Goal: Task Accomplishment & Management: Manage account settings

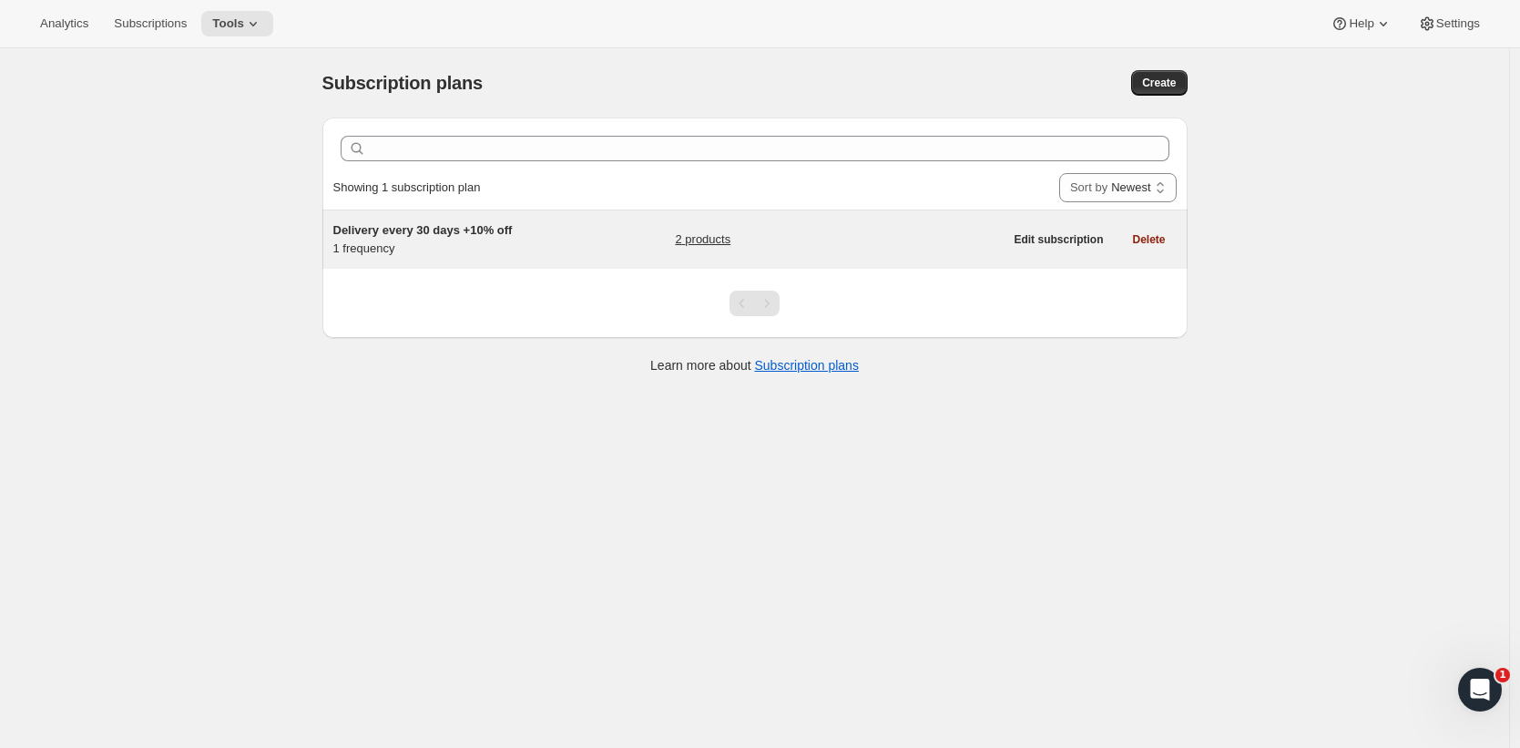
click at [575, 240] on div "Delivery every 30 days +10% off 1 frequency 2 products" at bounding box center [668, 239] width 670 height 36
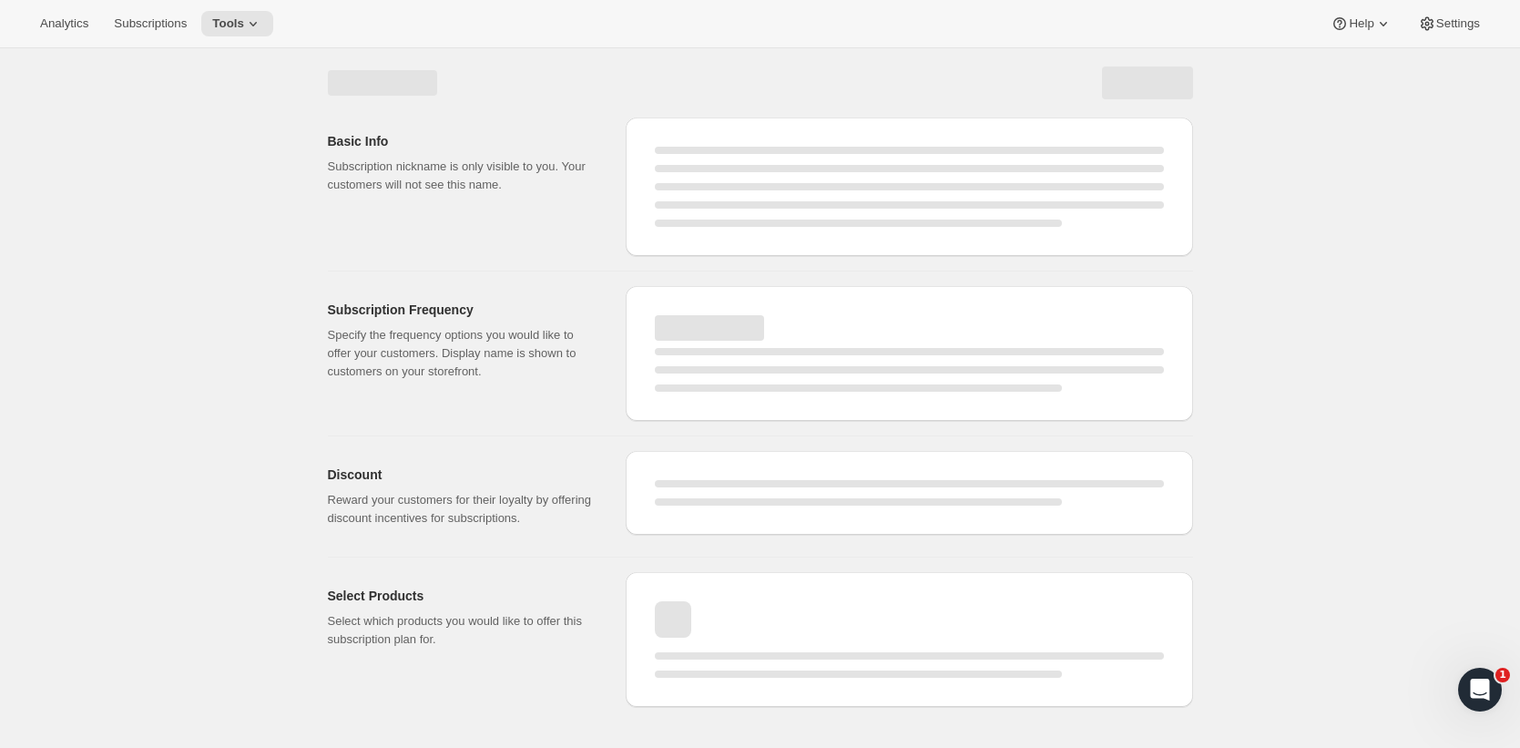
select select "WEEK"
select select "MONTH"
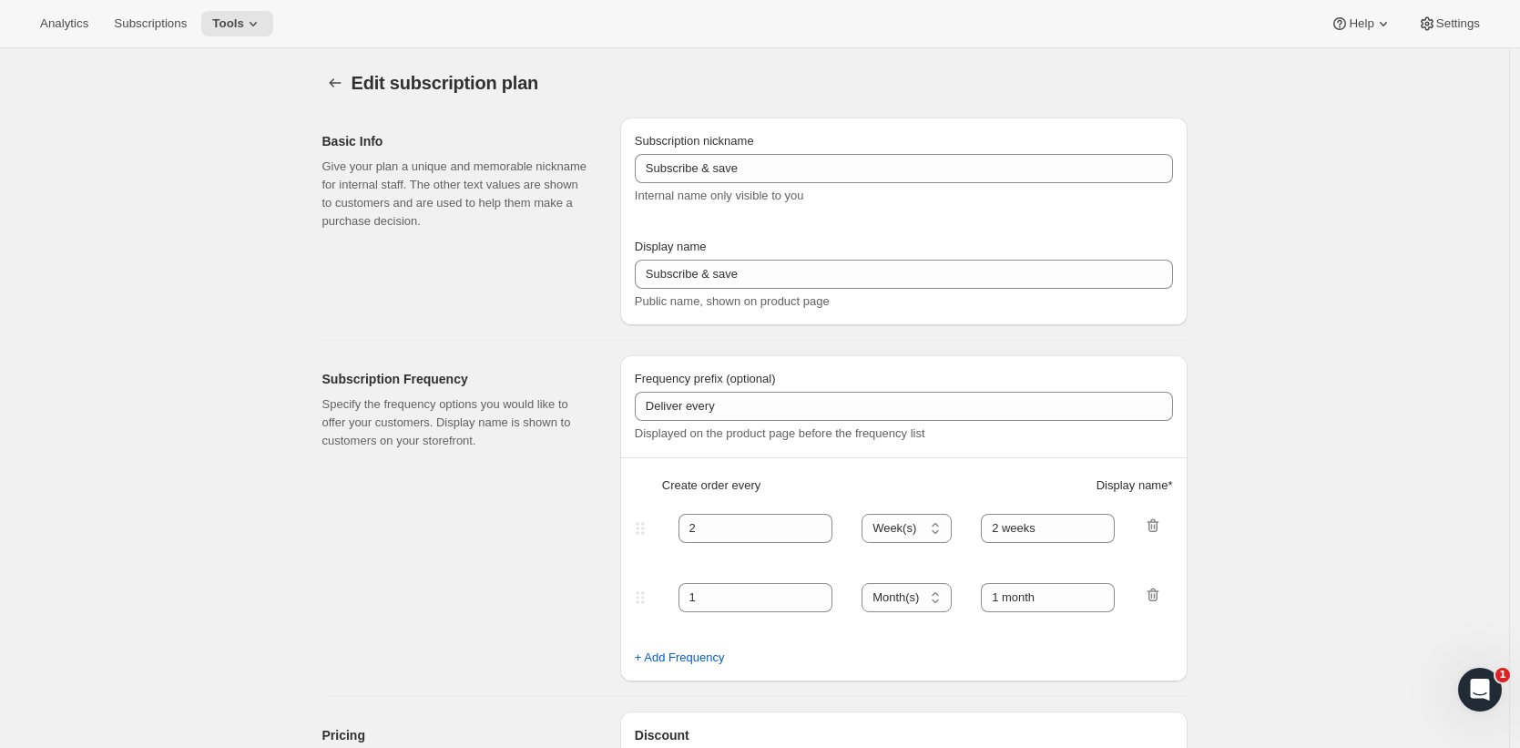
type input "Delivery every 30 days +10% off"
type input "Subscribe & save 10%"
type input "30"
select select "DAY"
type input "30 Days"
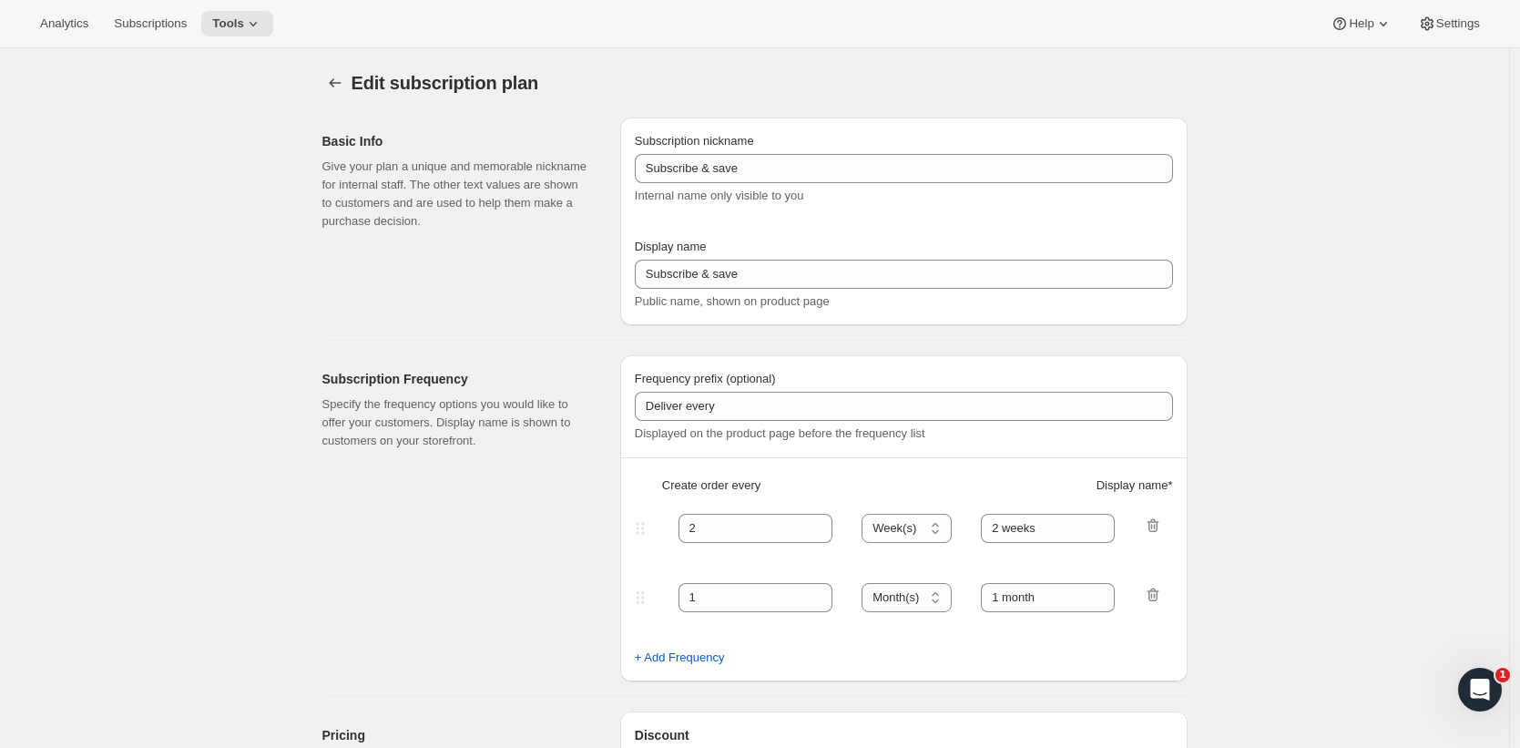
type input "10"
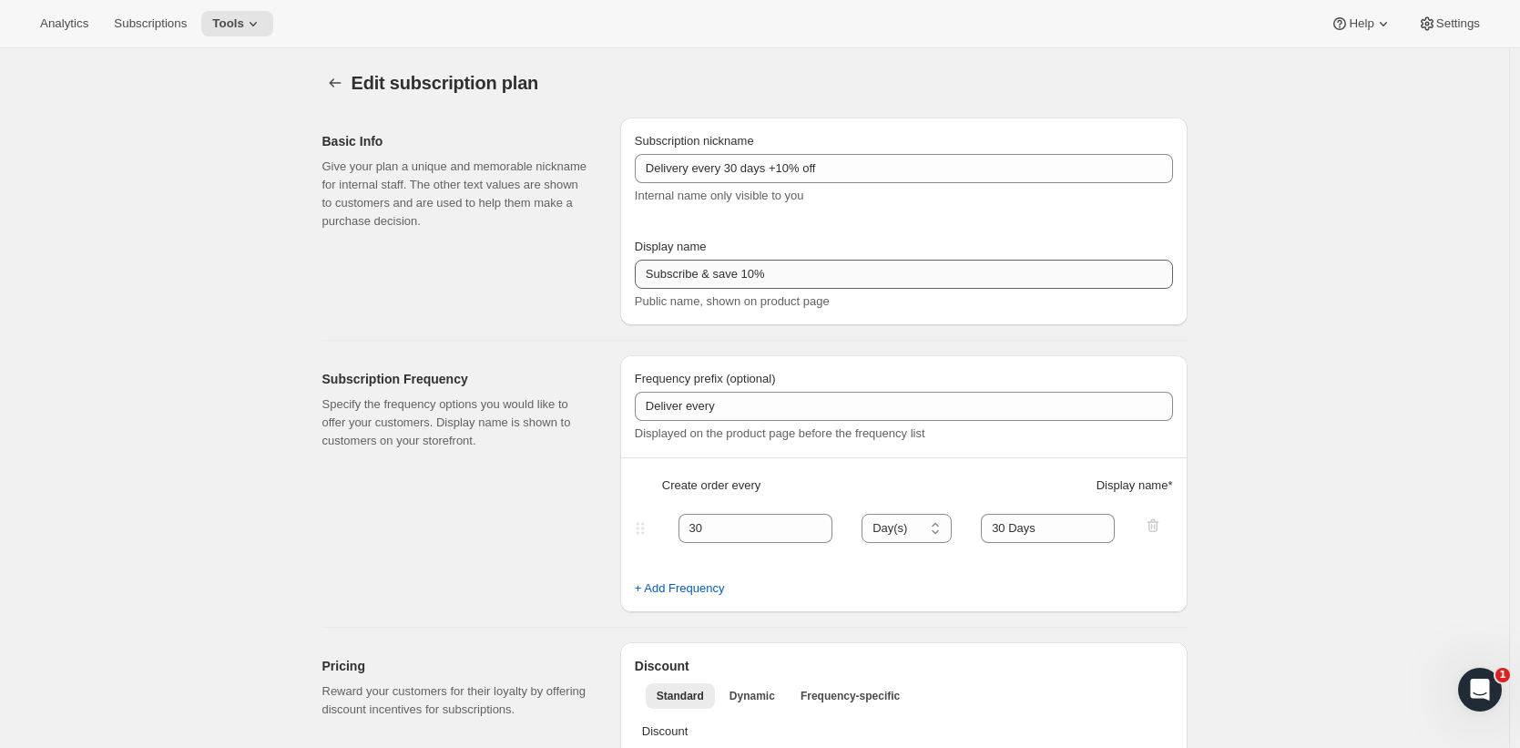
scroll to position [11, 0]
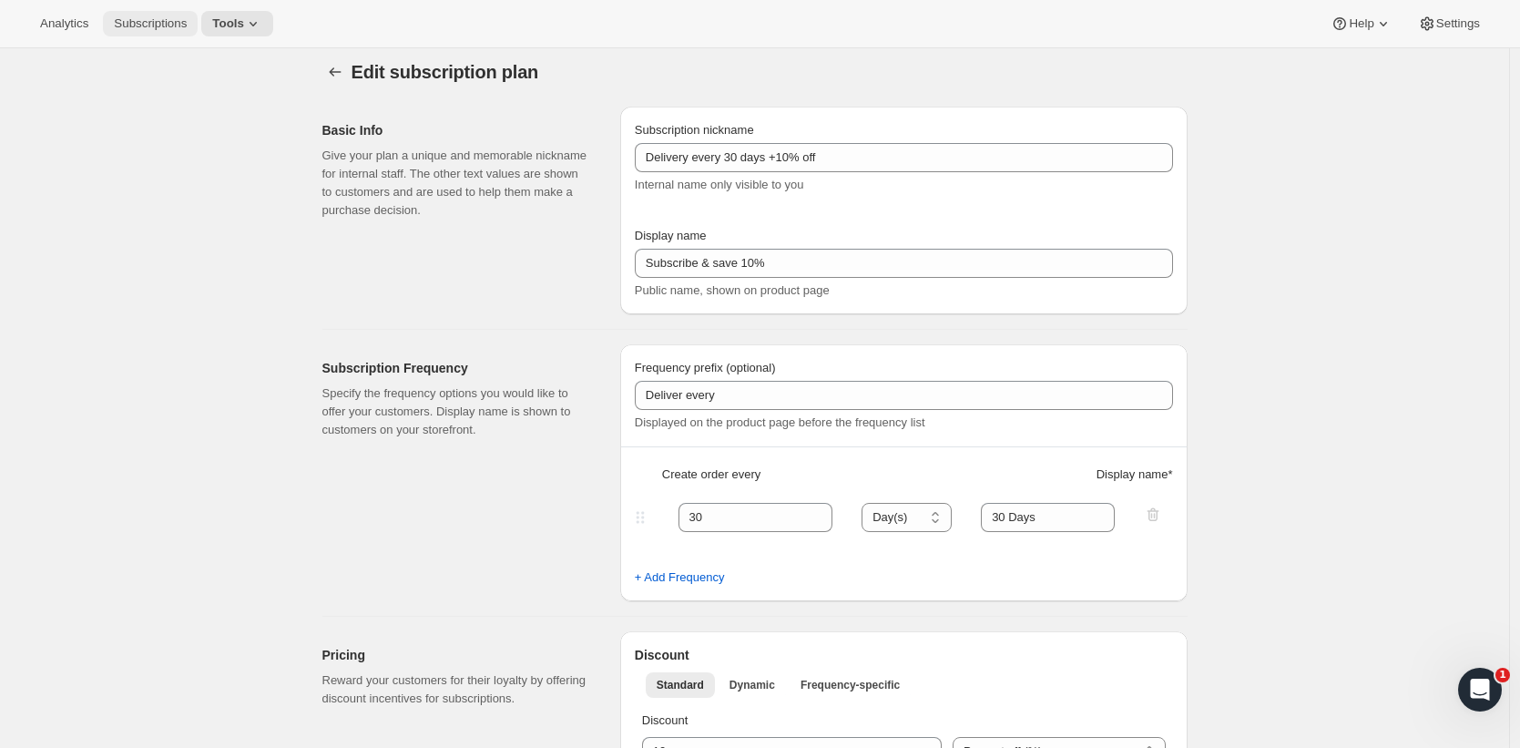
click at [152, 36] on button "Subscriptions" at bounding box center [150, 23] width 95 height 25
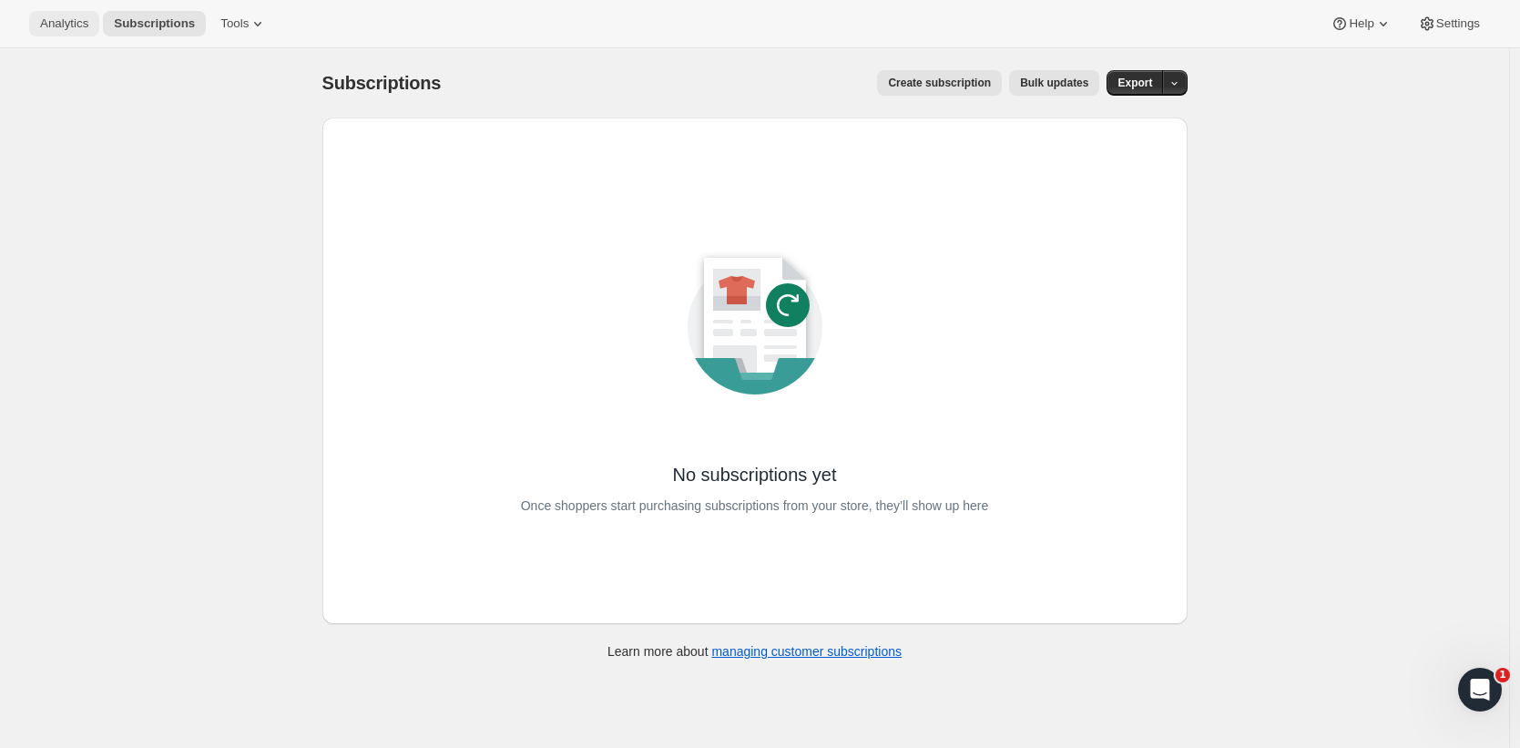
click at [93, 11] on button "Analytics" at bounding box center [64, 23] width 70 height 25
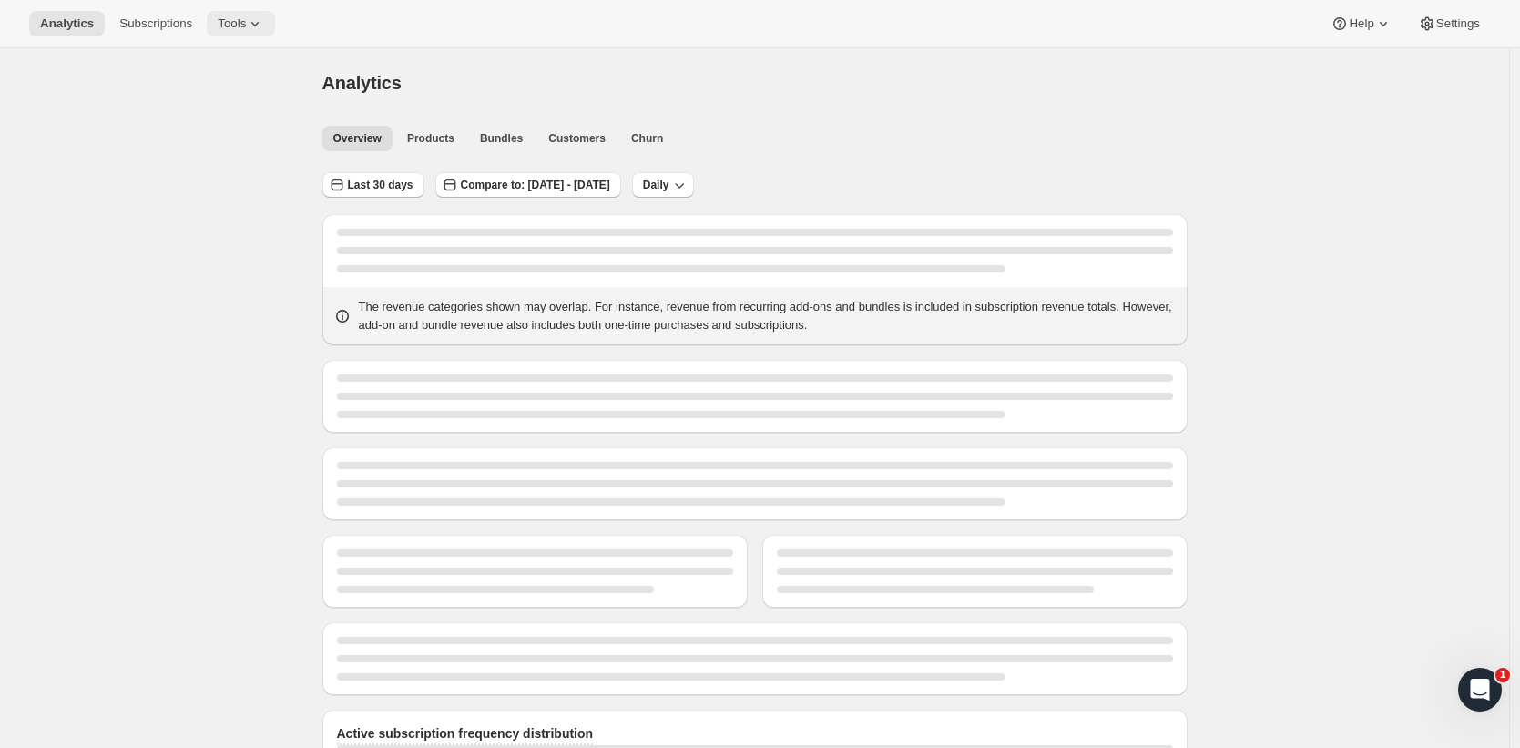
click at [245, 31] on button "Tools" at bounding box center [241, 23] width 68 height 25
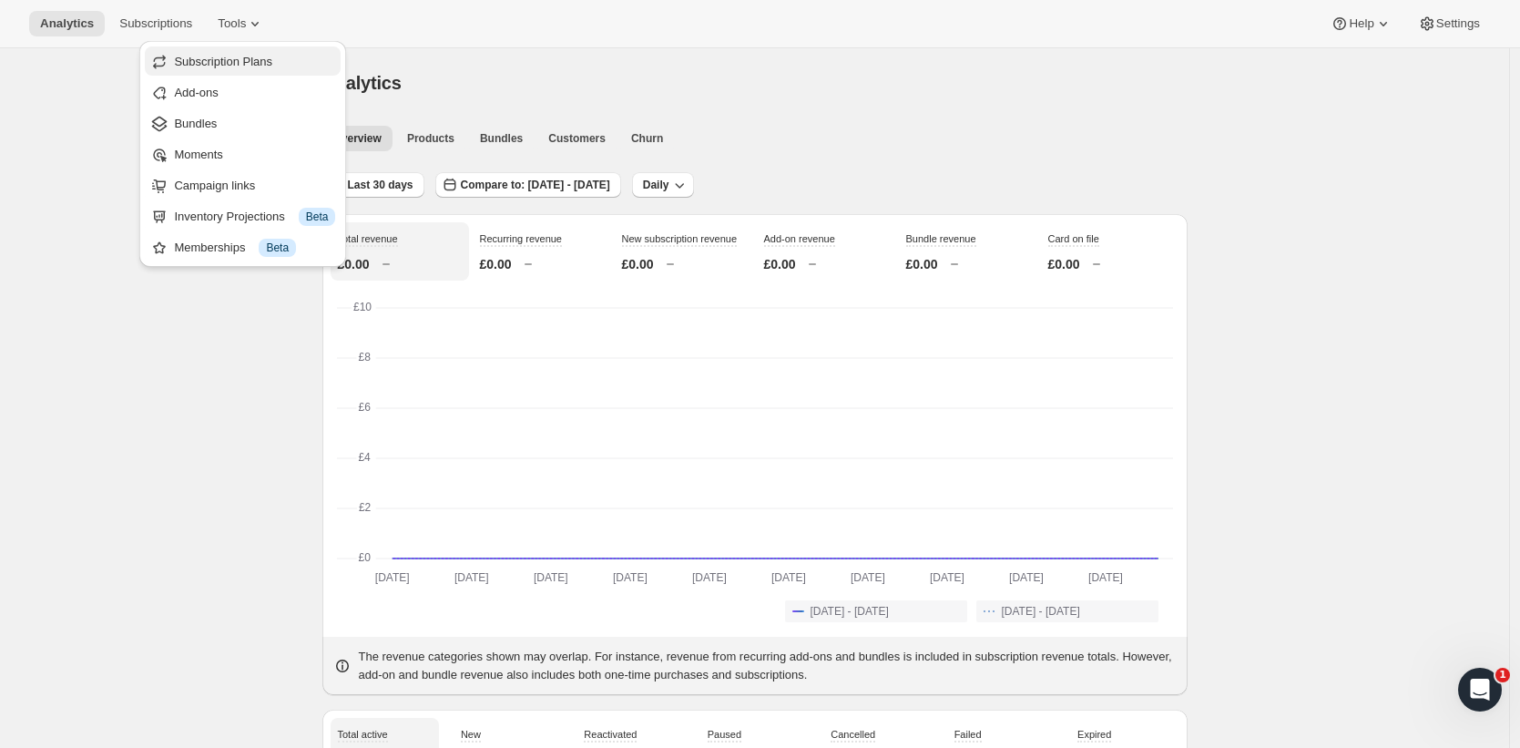
click at [259, 65] on span "Subscription Plans" at bounding box center [223, 62] width 98 height 14
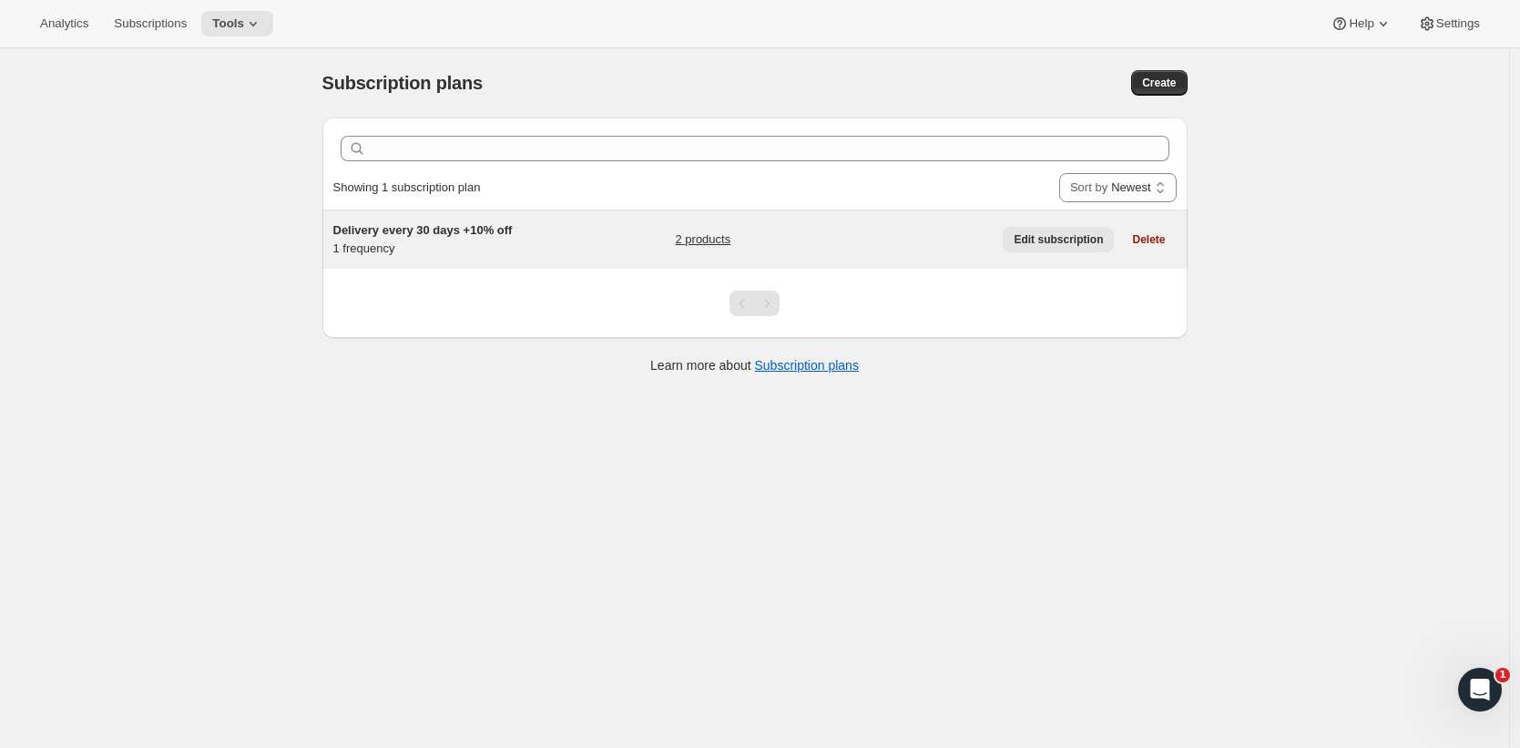
click at [1041, 240] on span "Edit subscription" at bounding box center [1058, 239] width 89 height 15
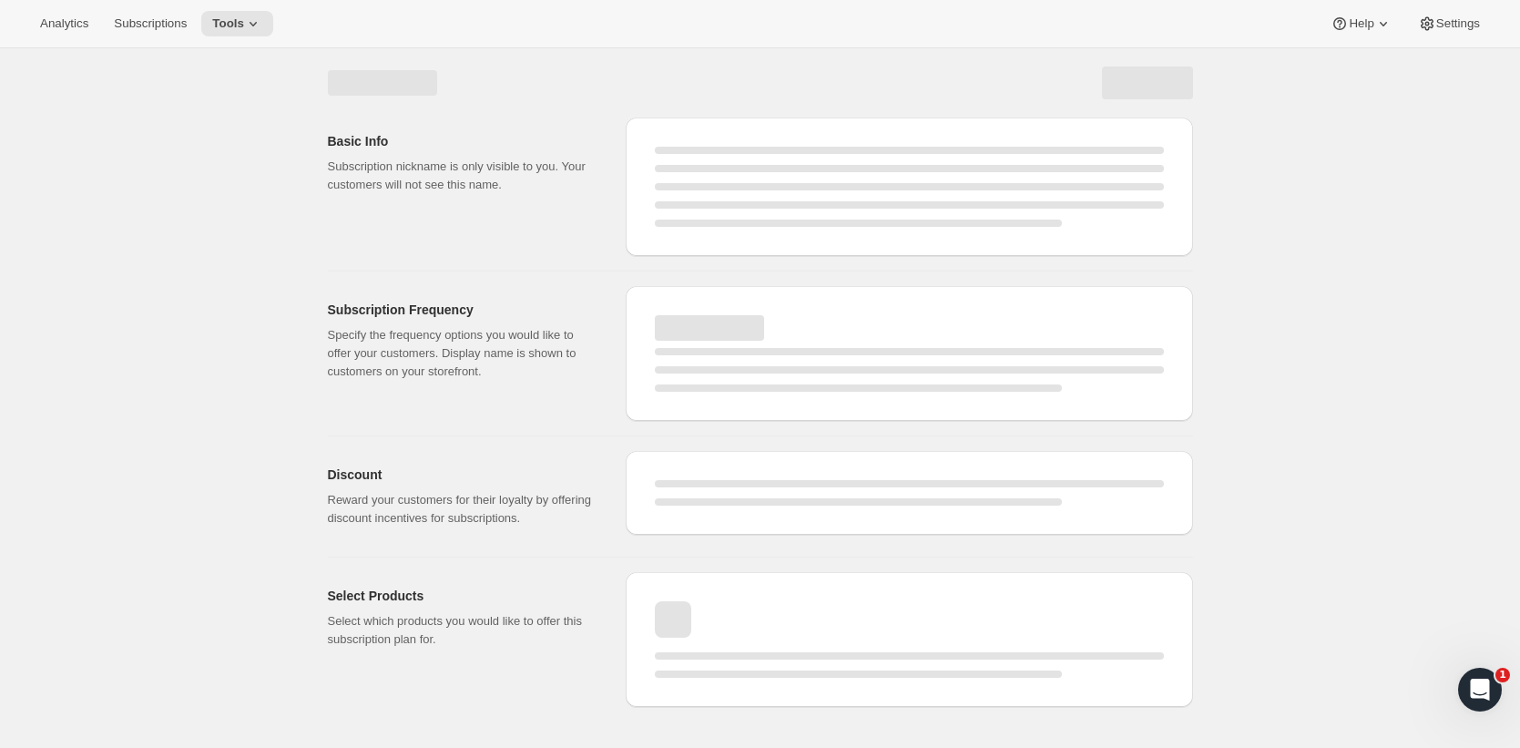
select select "WEEK"
select select "MONTH"
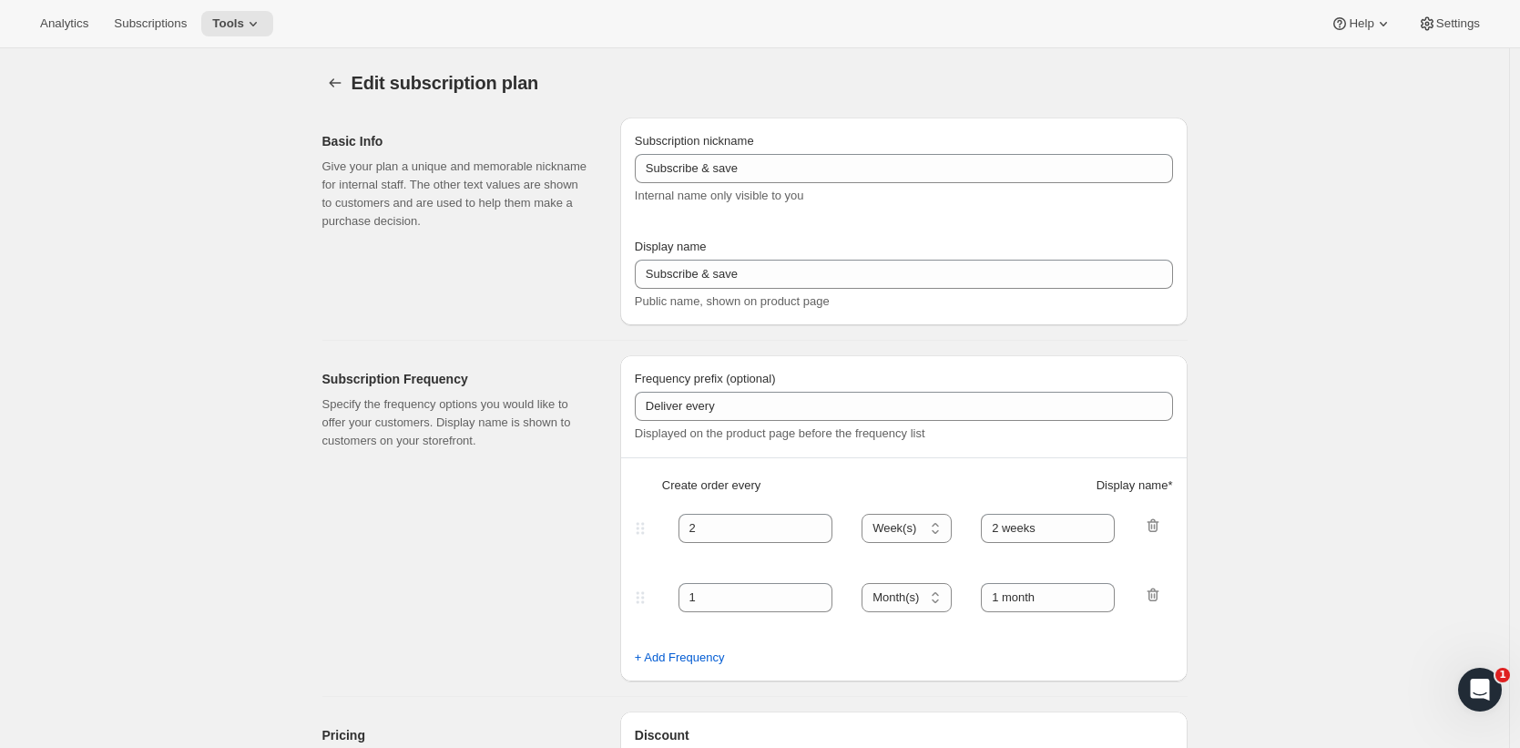
type input "Delivery every 30 days +10% off"
type input "Subscribe & save 10%"
type input "30"
select select "DAY"
type input "30 Days"
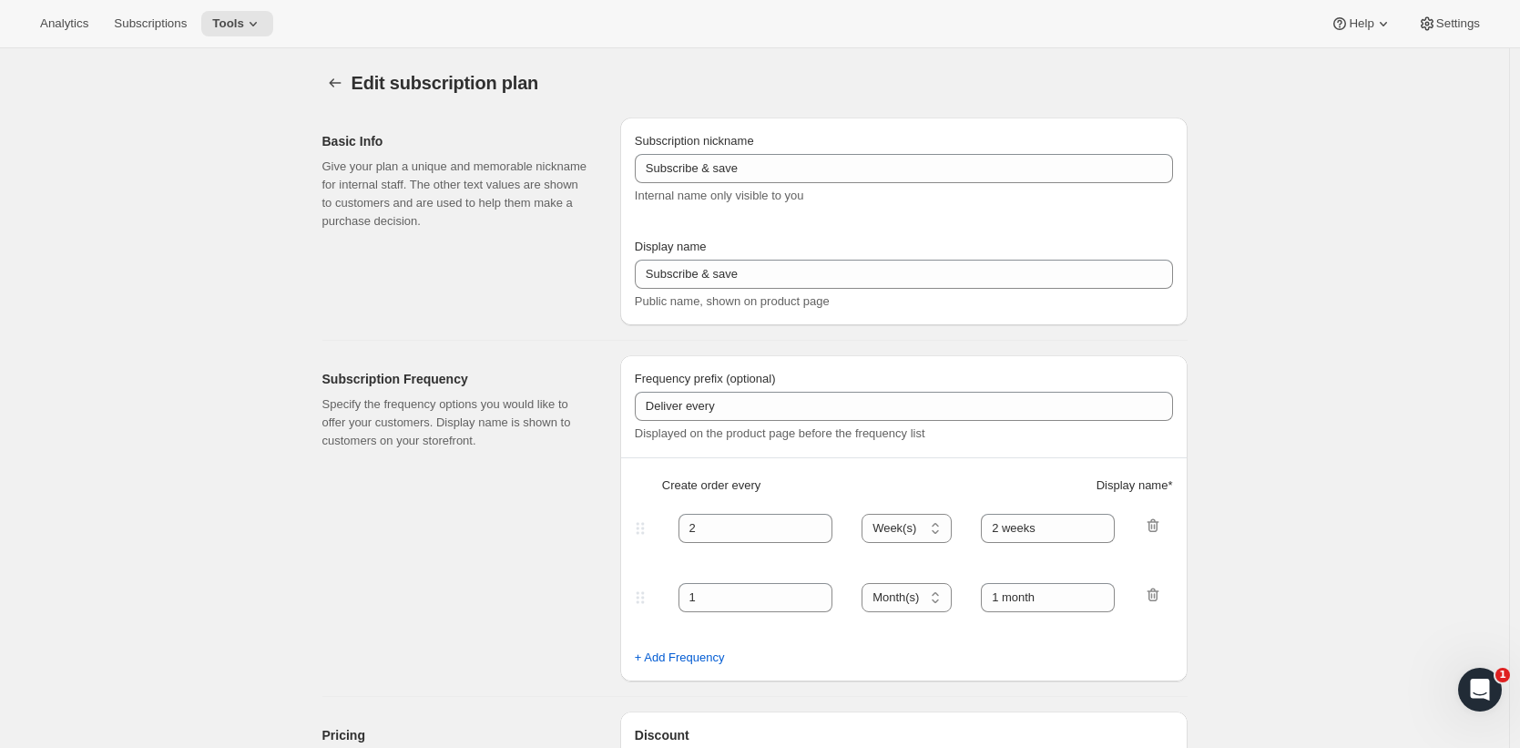
type input "10"
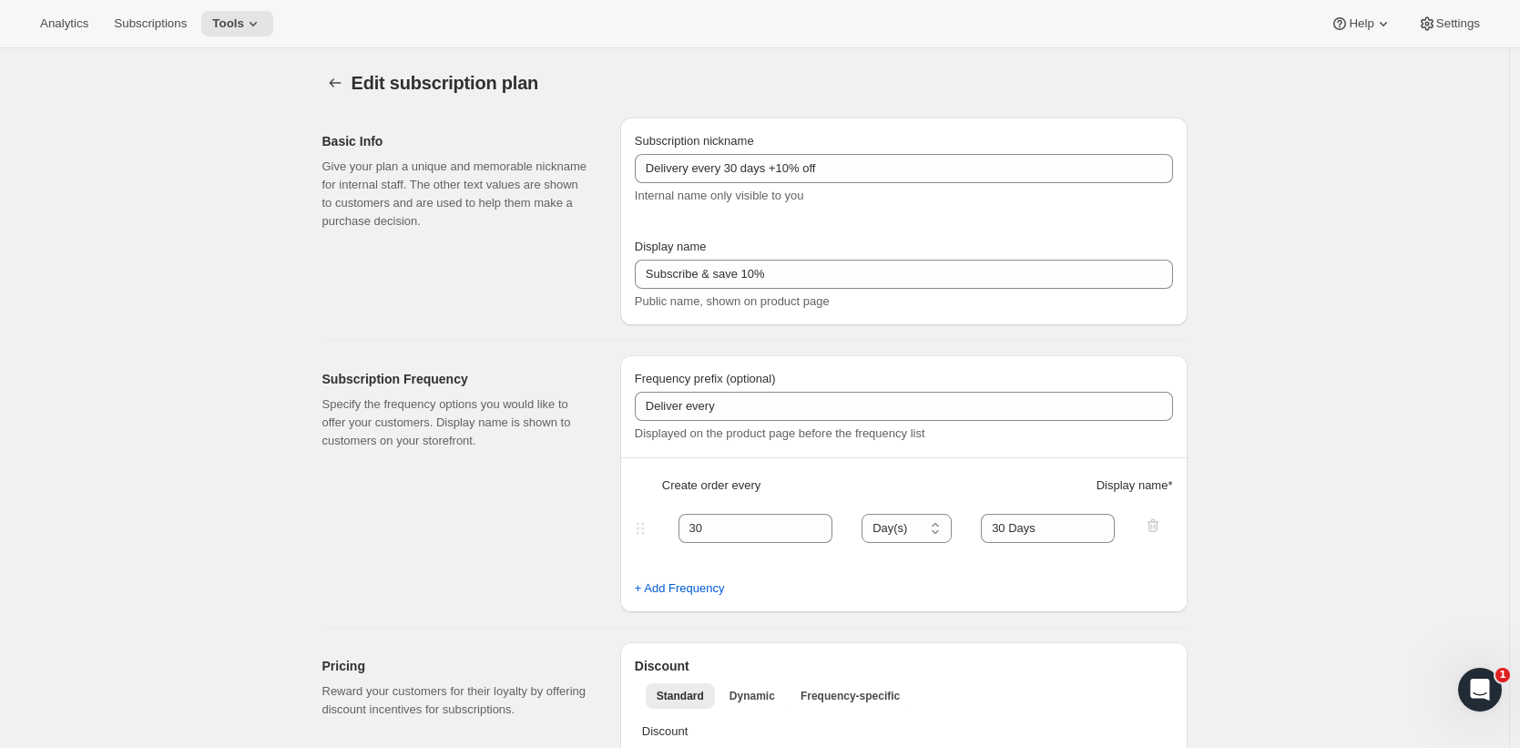
scroll to position [24, 0]
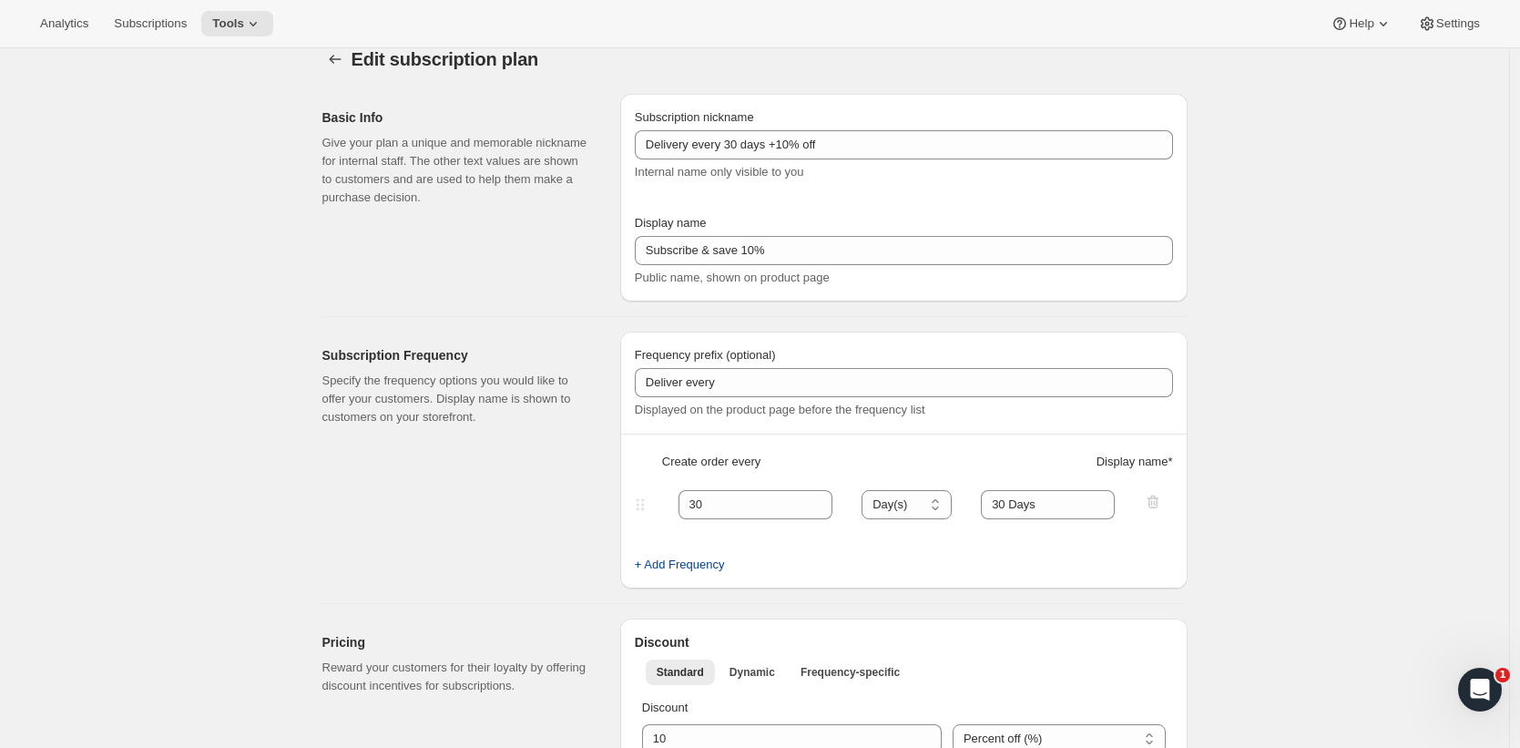
click at [707, 559] on span "+ Add Frequency" at bounding box center [680, 565] width 90 height 18
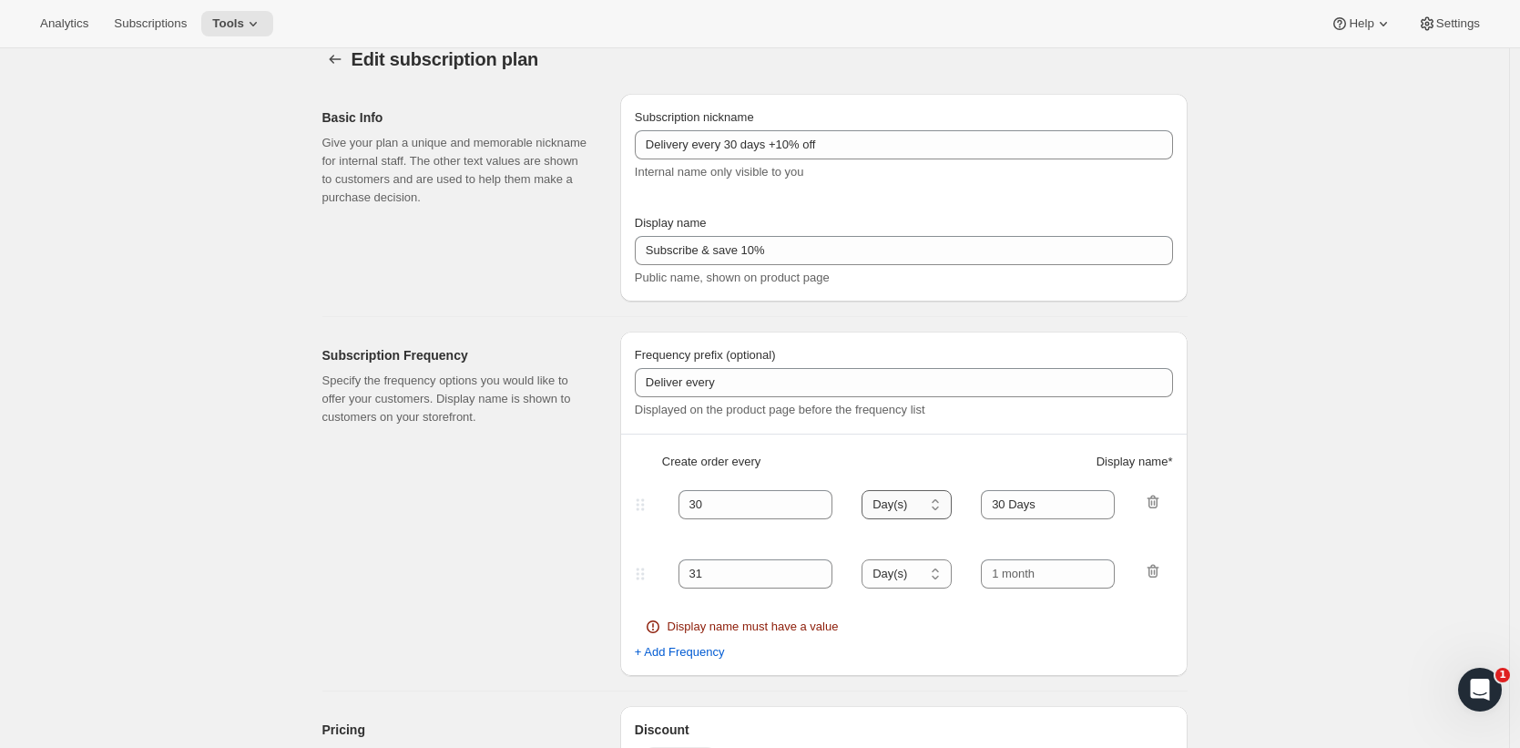
click at [936, 505] on select "Day(s) Week(s) Month(s) Year(s)" at bounding box center [906, 504] width 90 height 29
click at [935, 505] on select "Day(s) Week(s) Month(s) Year(s)" at bounding box center [906, 504] width 90 height 29
click at [918, 507] on select "Day(s) Week(s) Month(s) Year(s)" at bounding box center [906, 504] width 90 height 29
select select "WEEK"
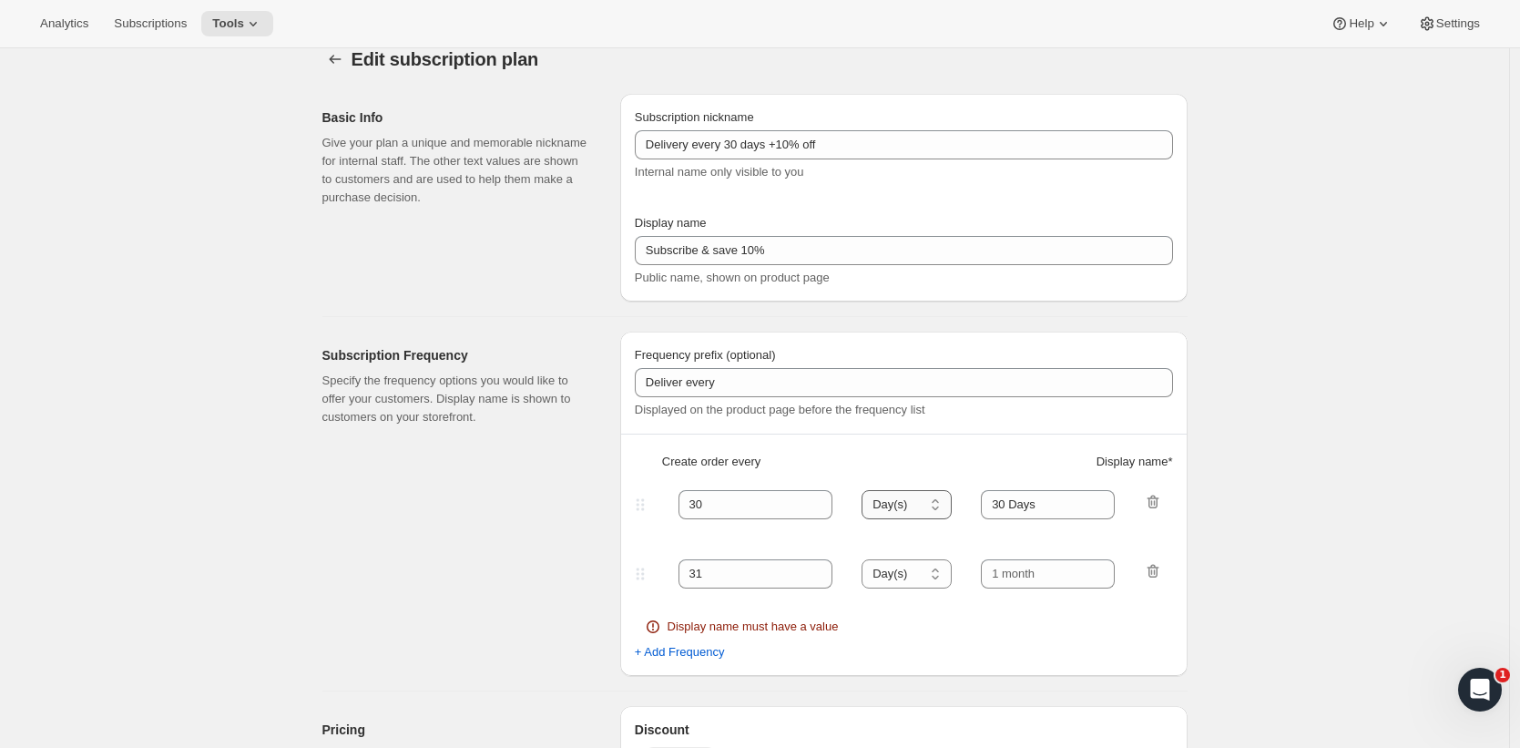
click at [867, 490] on select "Day(s) Week(s) Month(s) Year(s)" at bounding box center [906, 504] width 90 height 29
click at [752, 492] on input "30" at bounding box center [741, 504] width 127 height 29
type input "2"
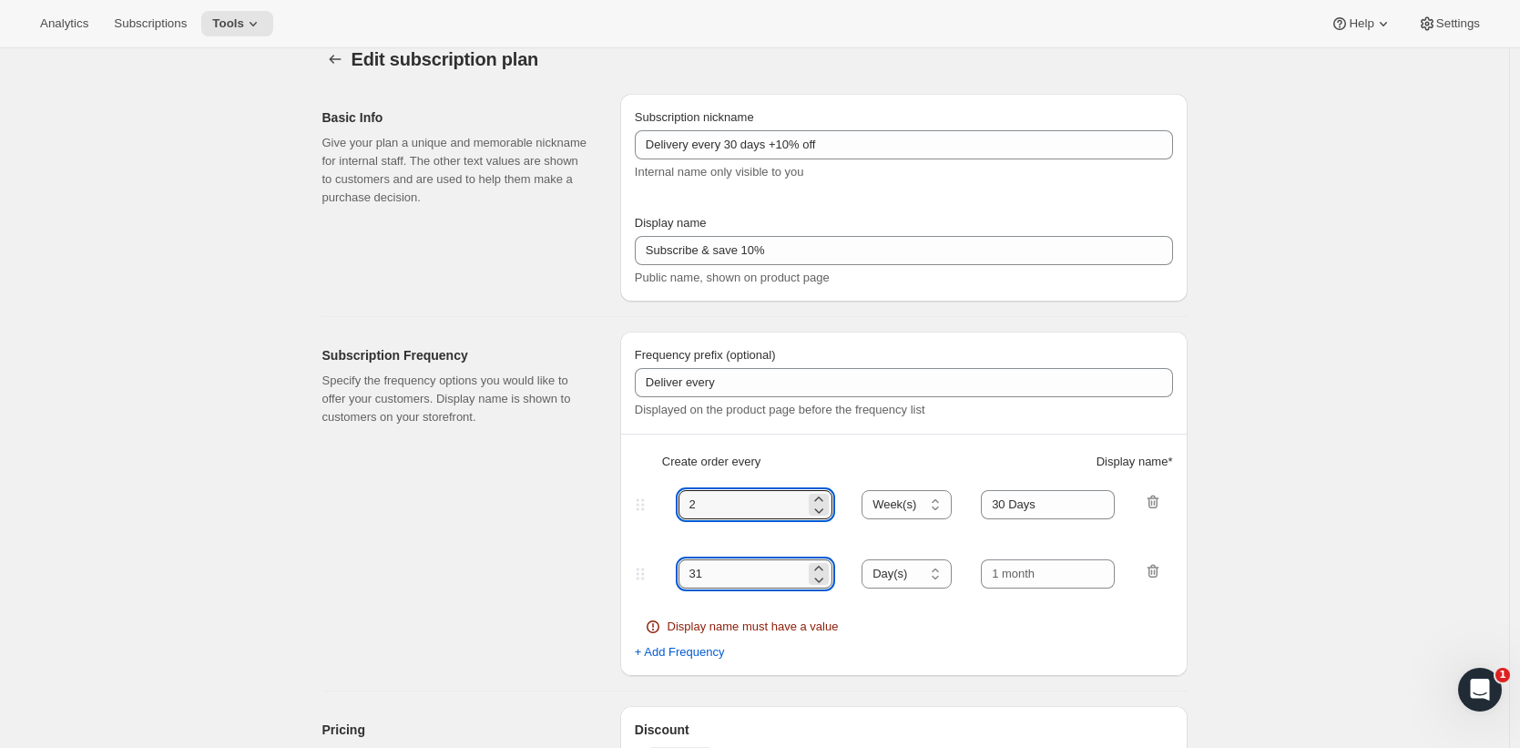
click at [797, 569] on input "31" at bounding box center [741, 573] width 127 height 29
type input "2"
click at [884, 573] on select "Day(s) Week(s) Month(s) Year(s)" at bounding box center [906, 573] width 90 height 29
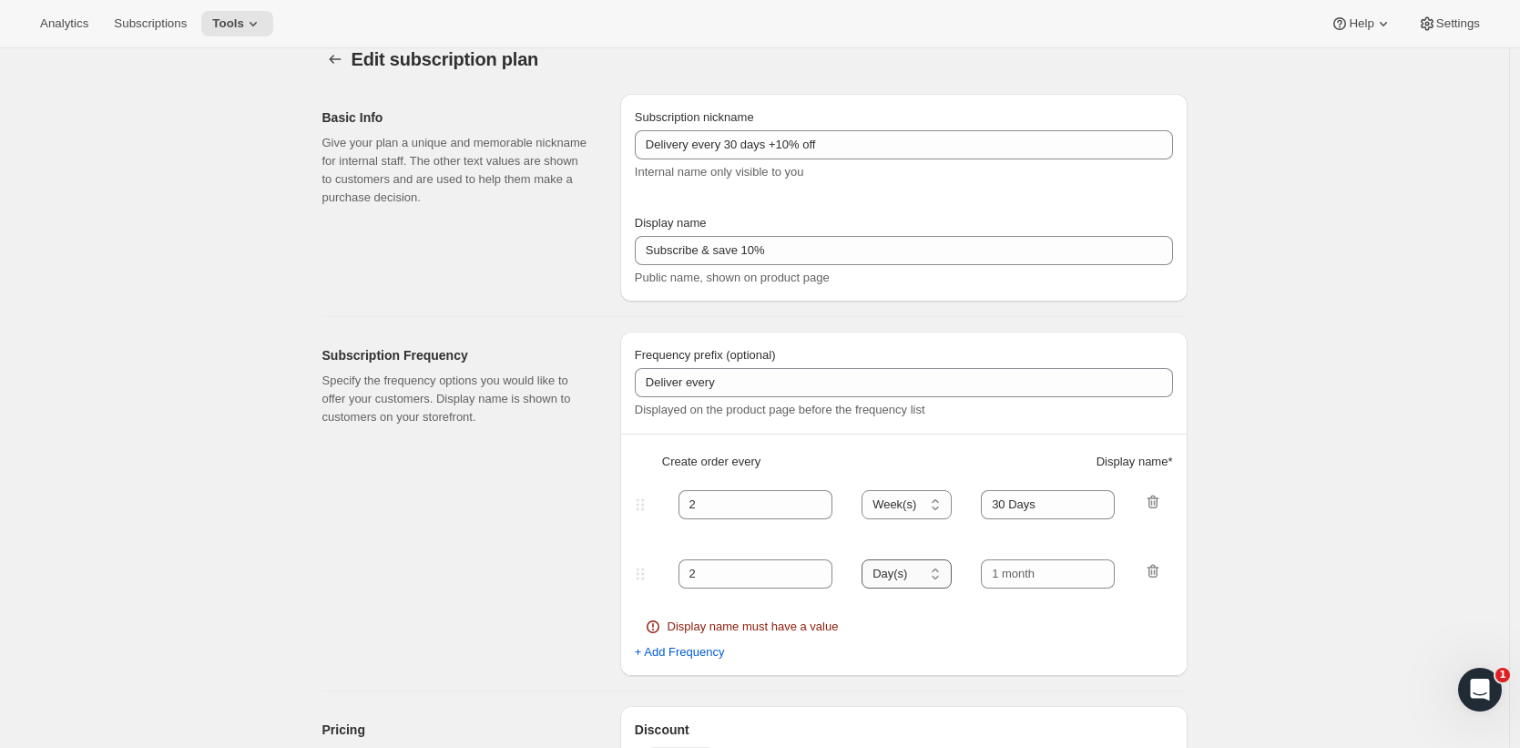
select select "WEEK"
click at [867, 559] on select "Day(s) Week(s) Month(s) Year(s)" at bounding box center [906, 573] width 90 height 29
click at [708, 557] on fieldset "2 Day(s) Week(s) Month(s) Year(s) Week(s) Display name must have a value" at bounding box center [904, 600] width 535 height 88
click at [710, 574] on input "2" at bounding box center [741, 573] width 127 height 29
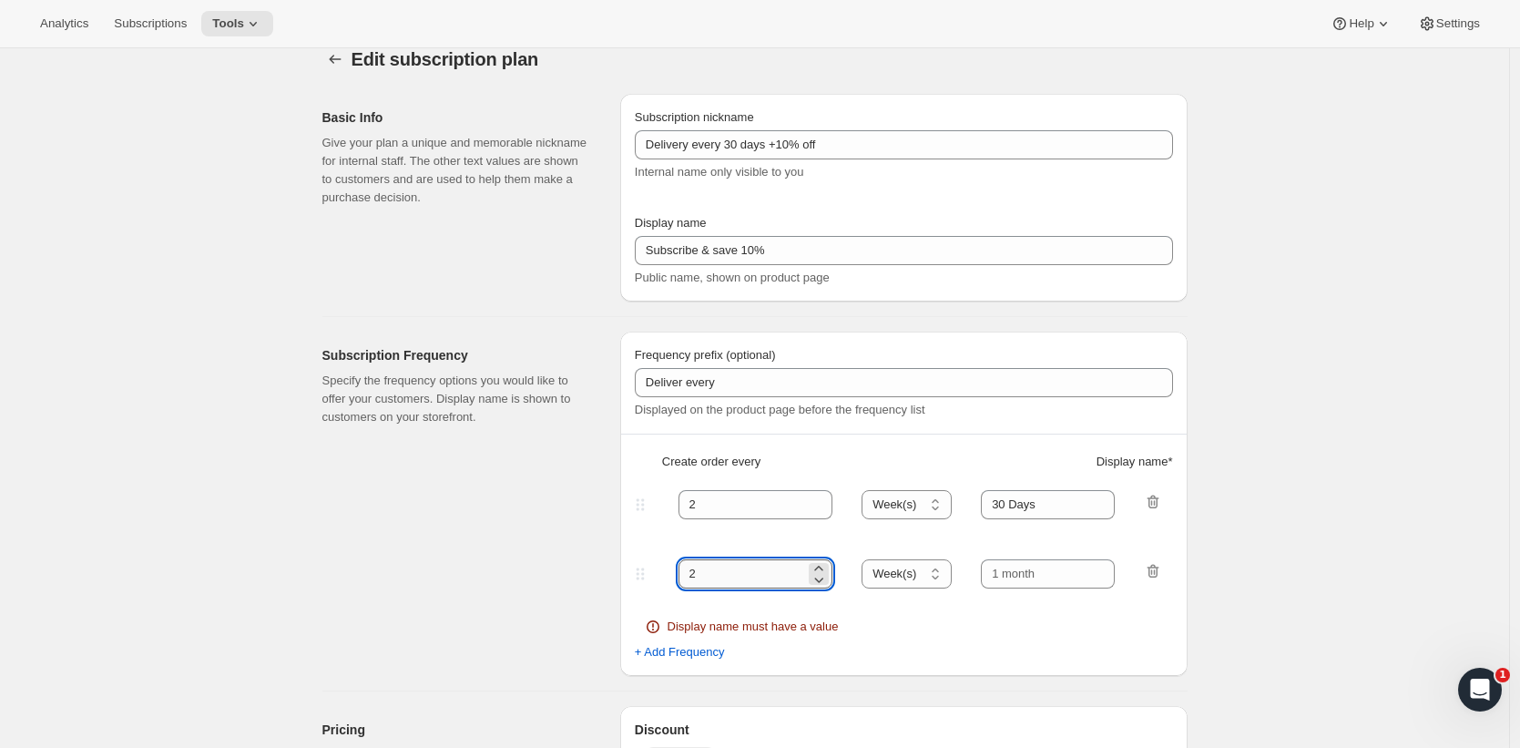
click at [710, 574] on input "2" at bounding box center [741, 573] width 127 height 29
drag, startPoint x: 710, startPoint y: 572, endPoint x: 587, endPoint y: 576, distance: 123.0
click at [587, 576] on div "Subscription Frequency Specify the frequency options you would like to offer yo…" at bounding box center [748, 496] width 880 height 359
type input "4"
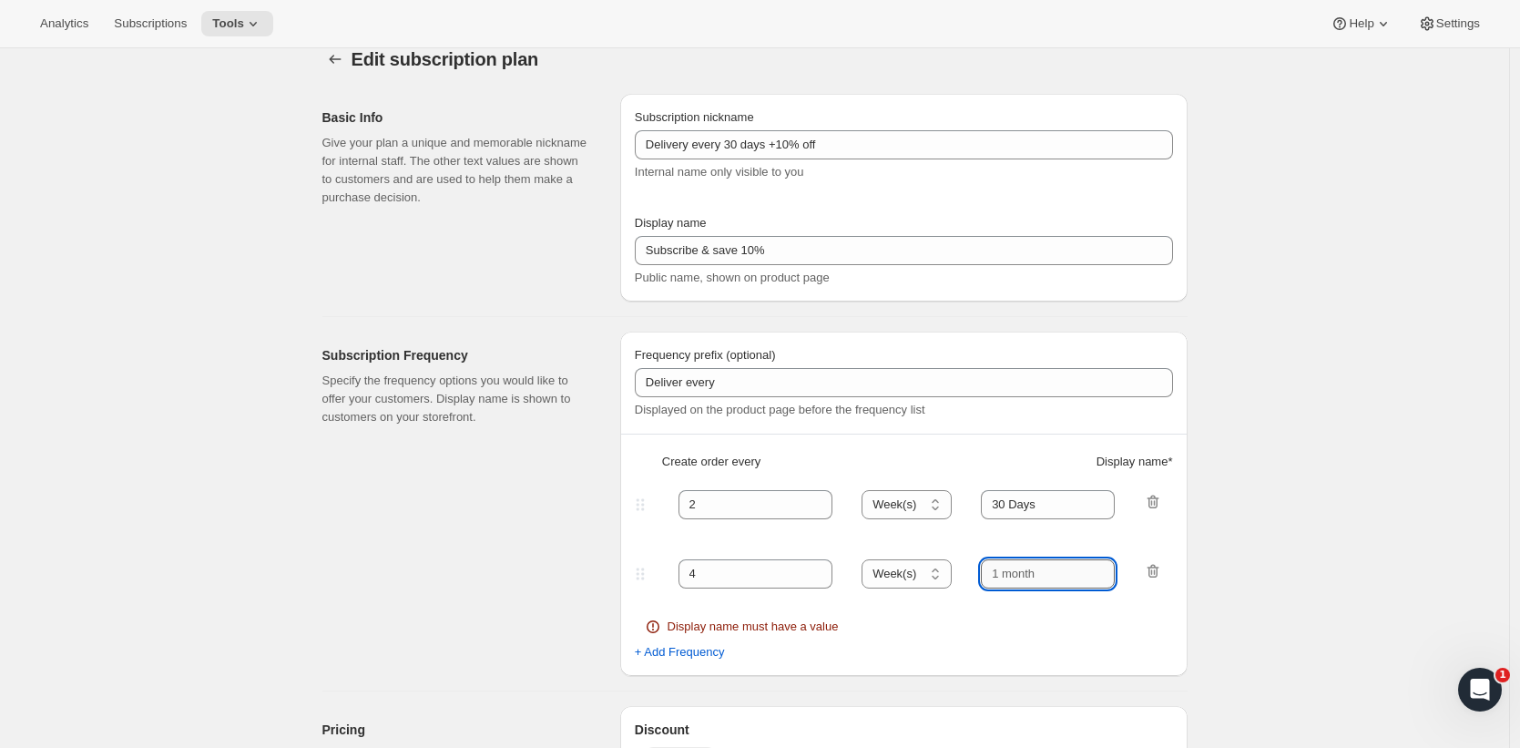
click at [1060, 572] on input "text" at bounding box center [1048, 573] width 134 height 29
click at [1060, 571] on input "text" at bounding box center [1048, 573] width 134 height 29
click at [1047, 571] on input "text" at bounding box center [1048, 573] width 134 height 29
click at [1047, 570] on input "text" at bounding box center [1048, 573] width 134 height 29
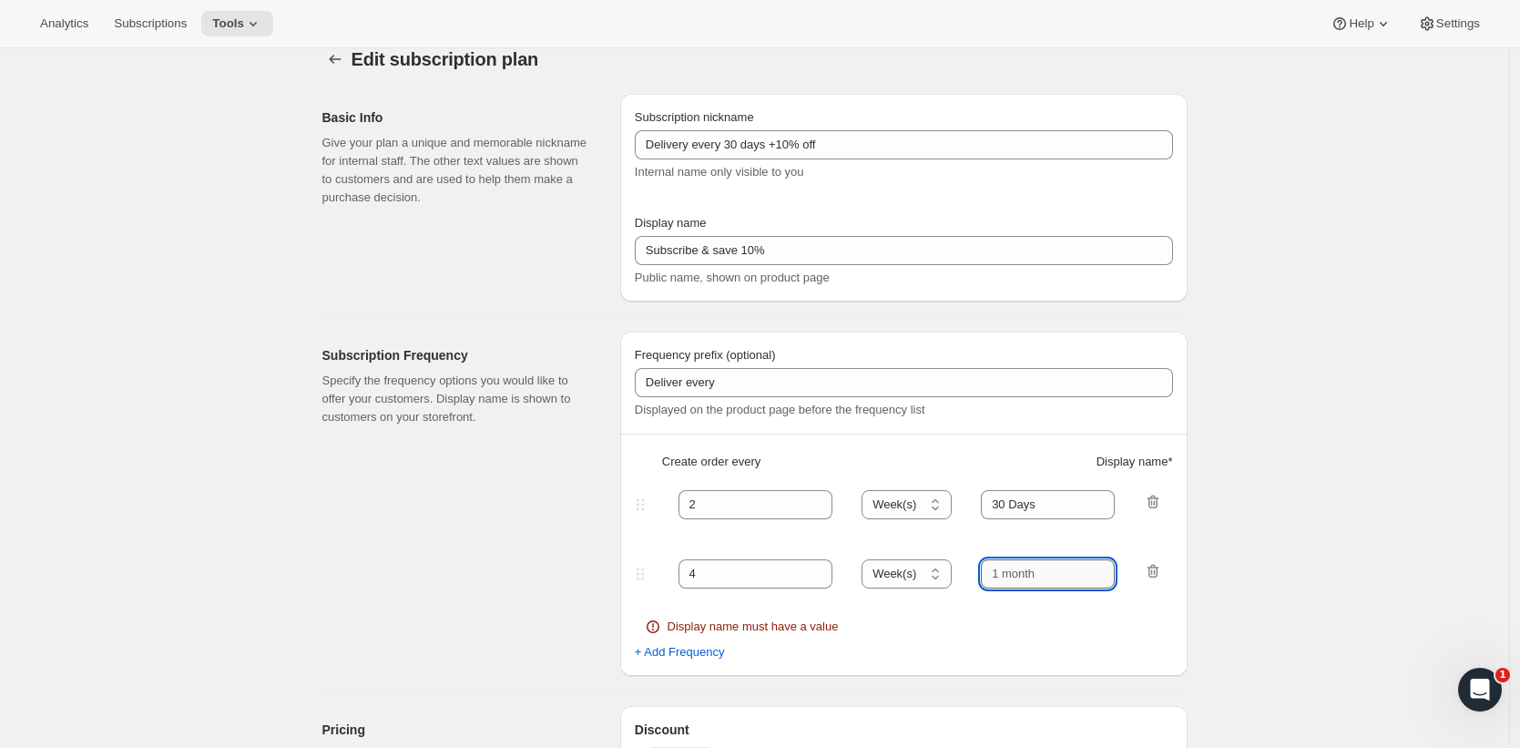
click at [1047, 570] on input "text" at bounding box center [1048, 573] width 134 height 29
click at [1036, 505] on input "30 Days" at bounding box center [1048, 504] width 134 height 29
click at [1036, 506] on input "30 Days" at bounding box center [1048, 504] width 134 height 29
type input "2 weeks"
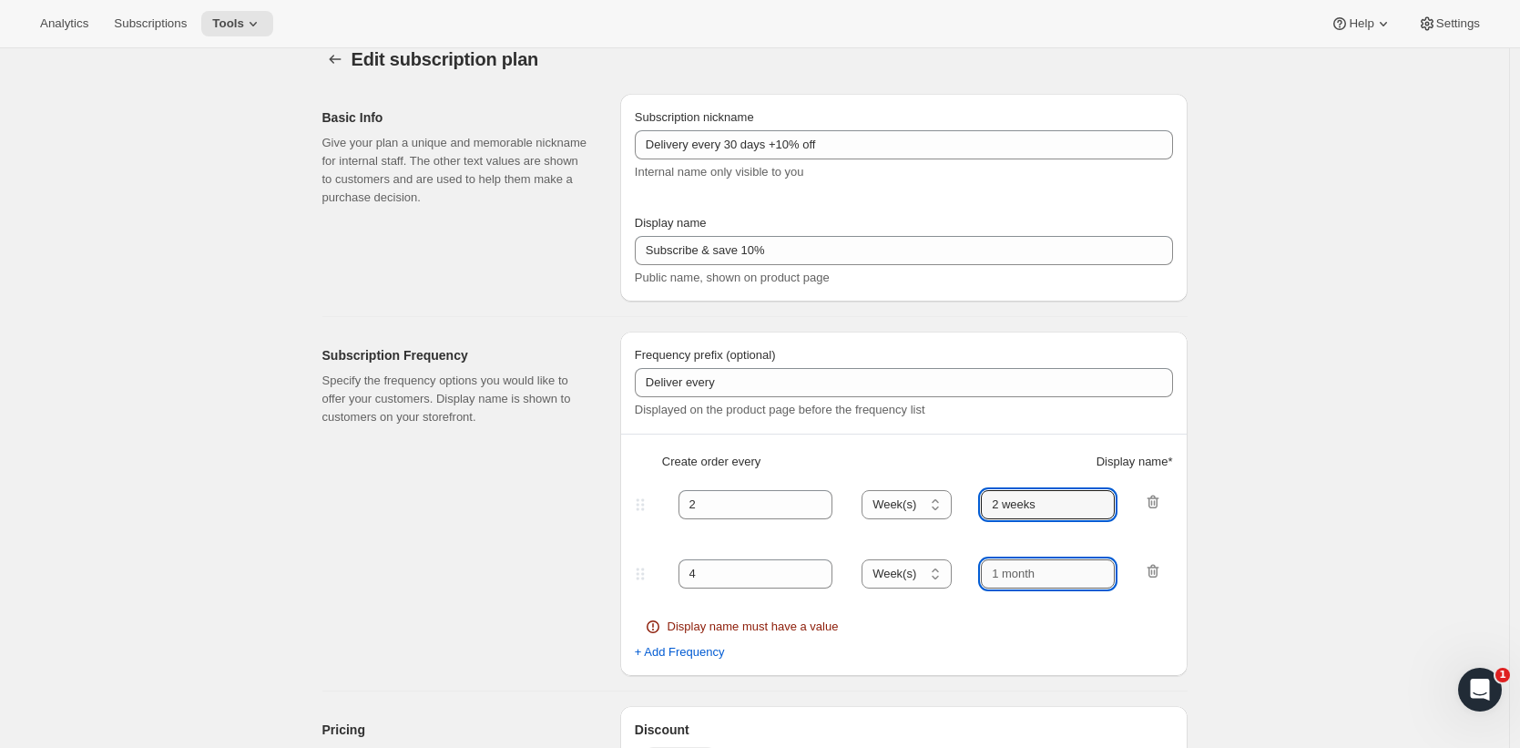
click at [1027, 586] on input "text" at bounding box center [1048, 573] width 134 height 29
click at [1029, 574] on input "text" at bounding box center [1048, 573] width 134 height 29
paste input "2 weeks"
drag, startPoint x: 994, startPoint y: 574, endPoint x: 1008, endPoint y: 567, distance: 15.9
click at [1008, 568] on input "2 weeks" at bounding box center [1048, 573] width 134 height 29
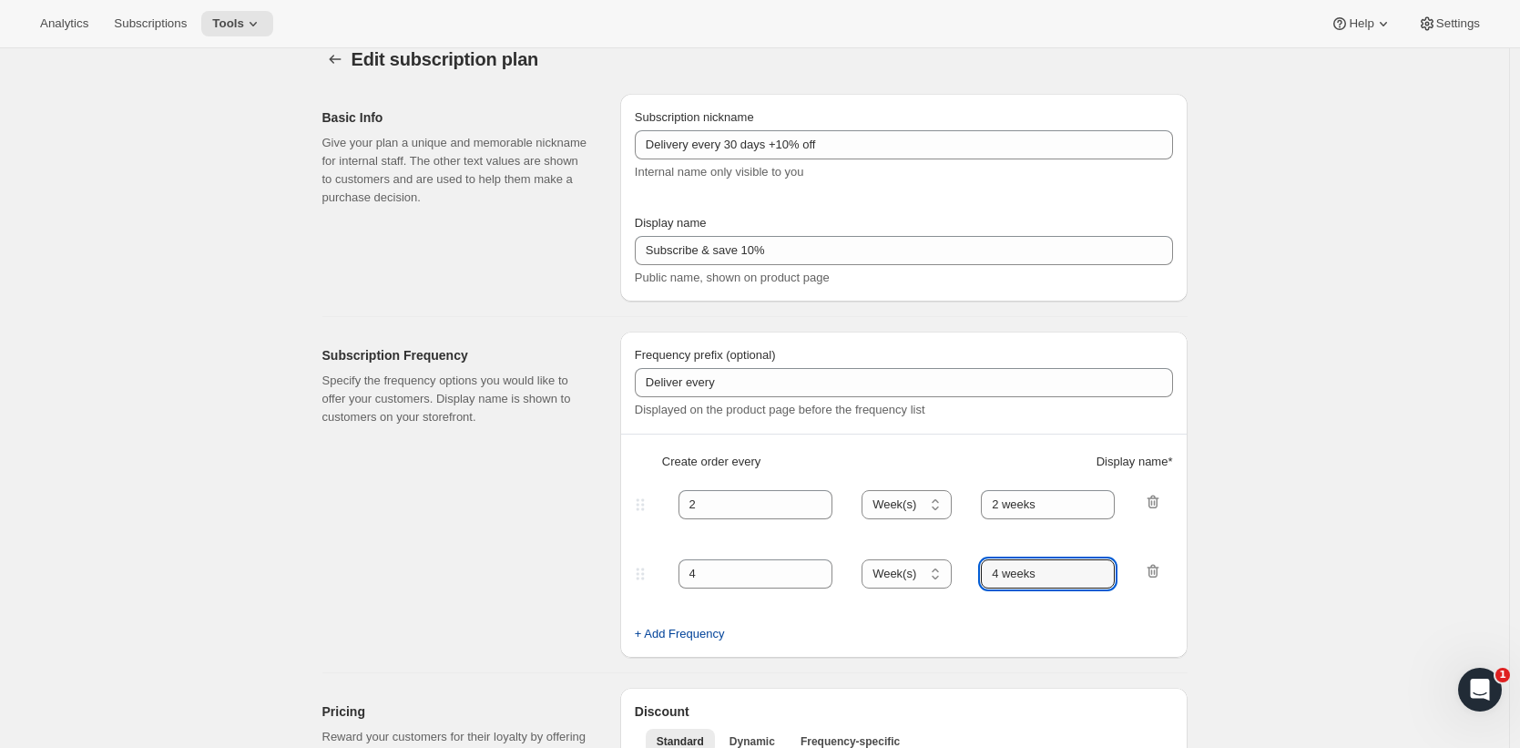
type input "4 weeks"
click at [695, 634] on span "+ Add Frequency" at bounding box center [680, 634] width 90 height 18
select select "WEEK"
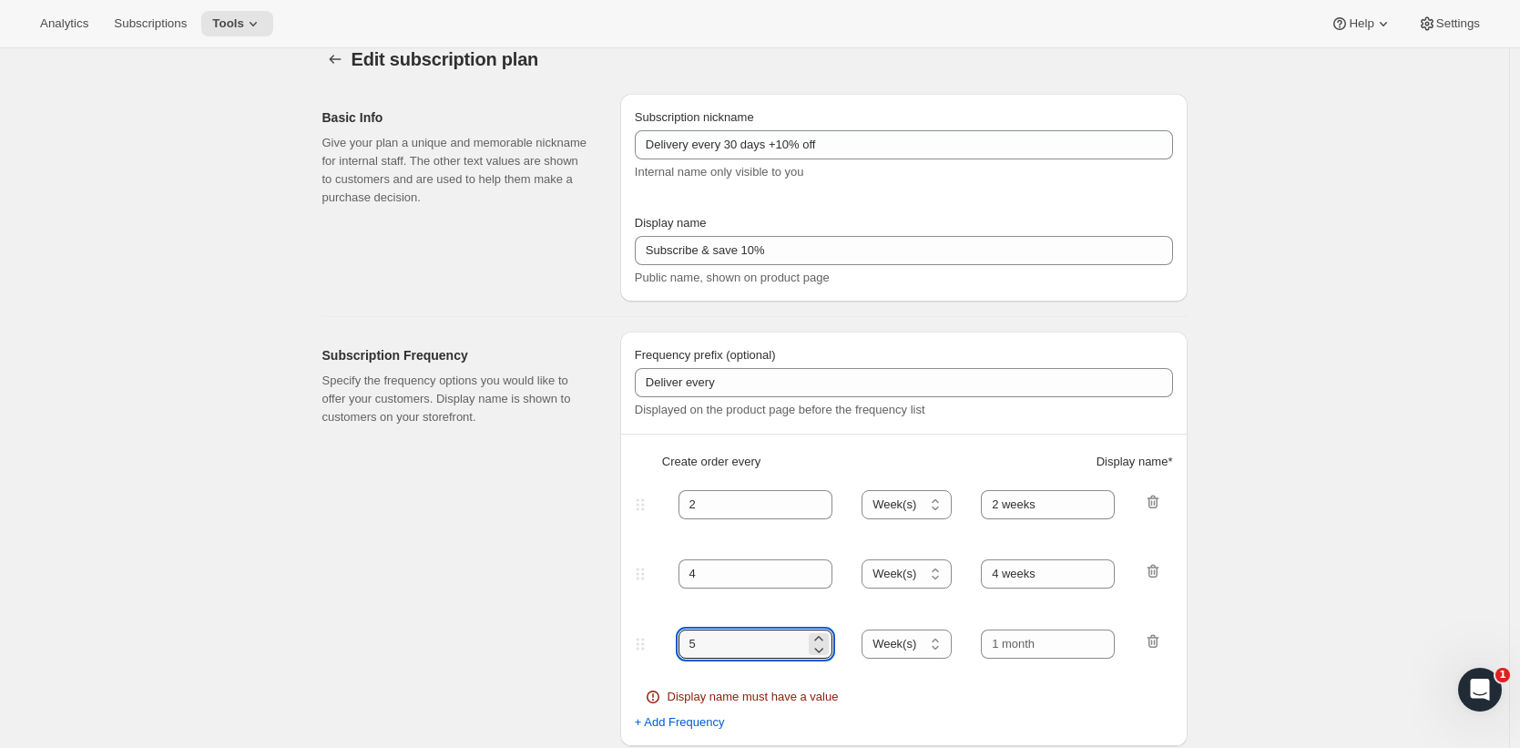
drag, startPoint x: 739, startPoint y: 647, endPoint x: 522, endPoint y: 630, distance: 217.4
click at [522, 630] on div "Subscription Frequency Specify the frequency options you would like to offer yo…" at bounding box center [748, 531] width 880 height 429
type input "6"
click at [1042, 650] on input "text" at bounding box center [1048, 643] width 134 height 29
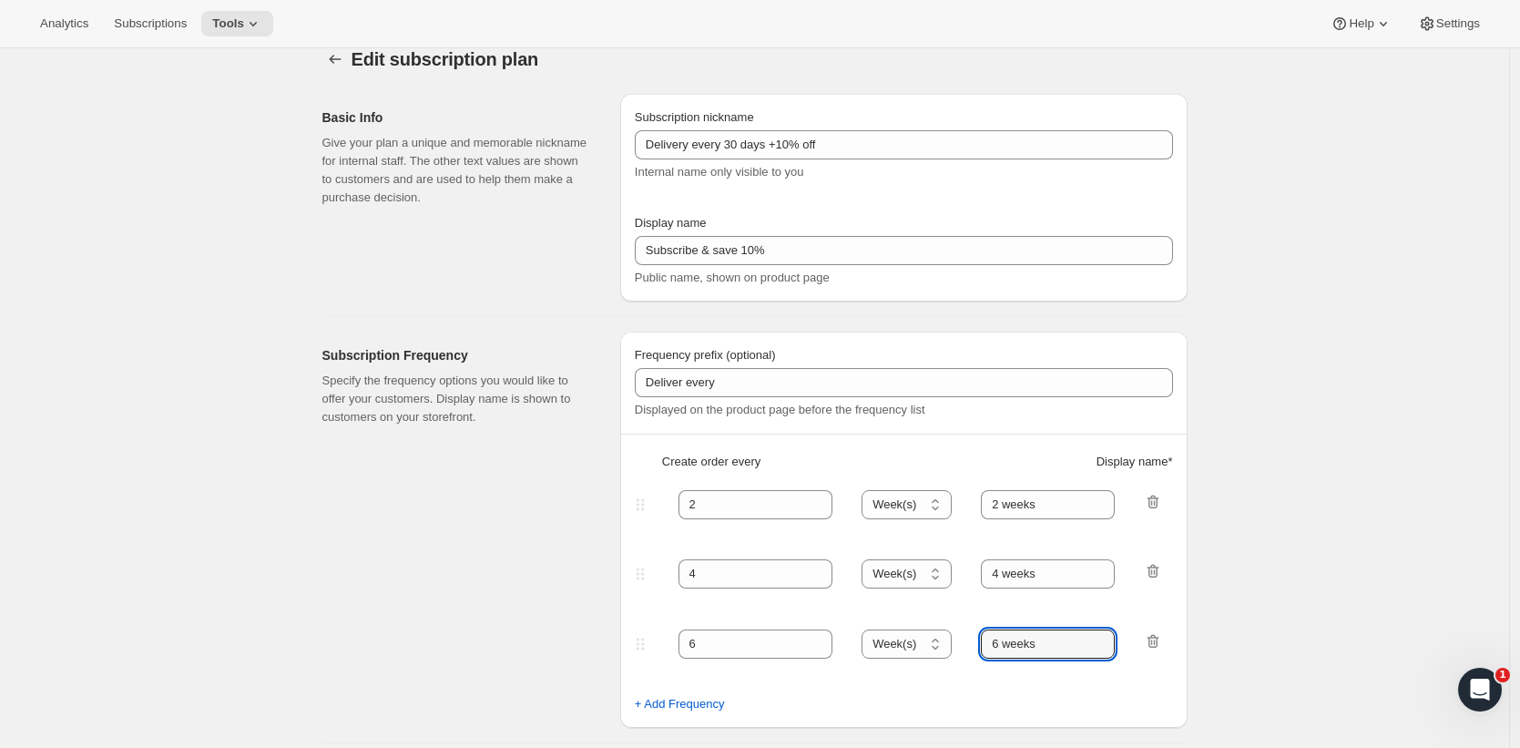
type input "6 weeks"
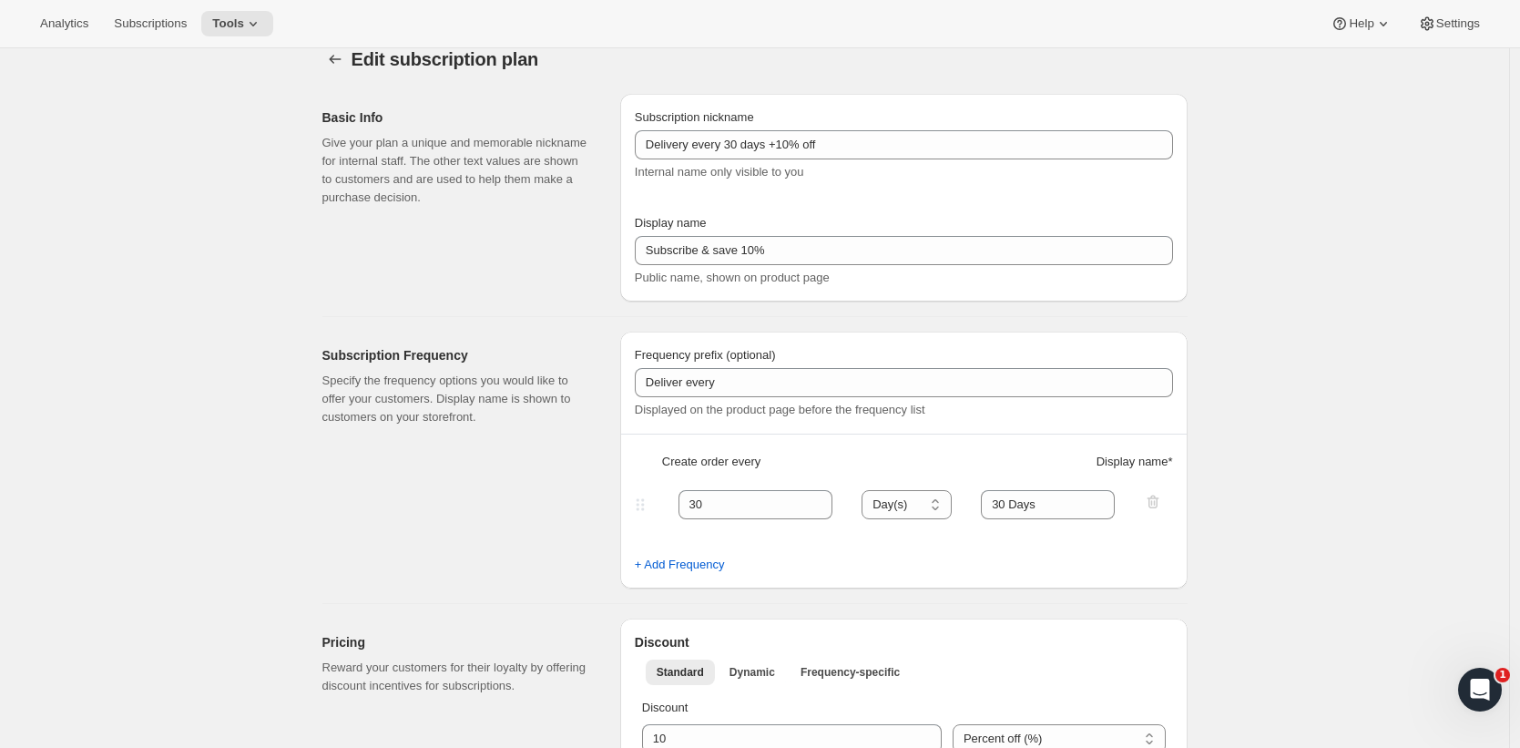
type input "2"
select select "WEEK"
type input "2 weeks"
select select "WEEK"
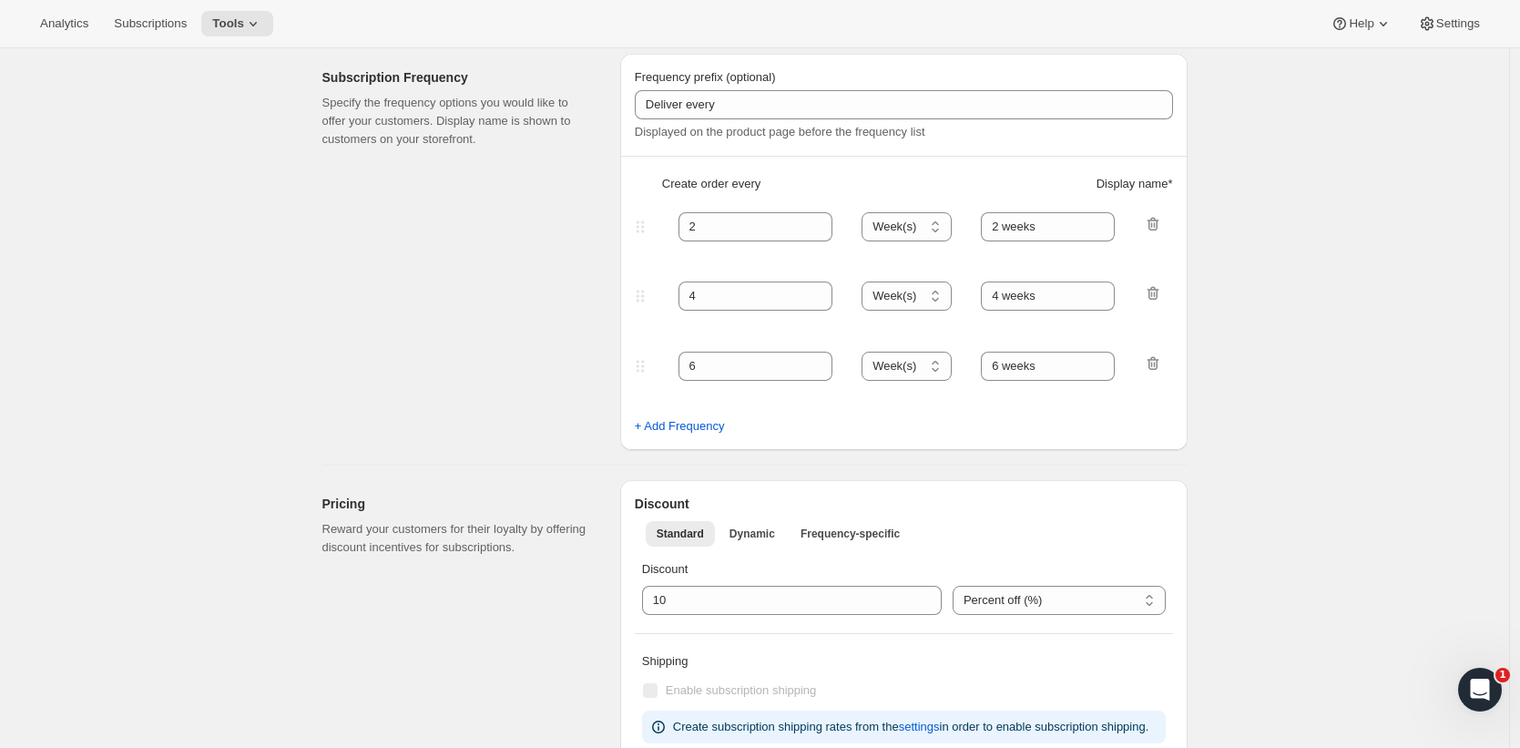
scroll to position [515, 0]
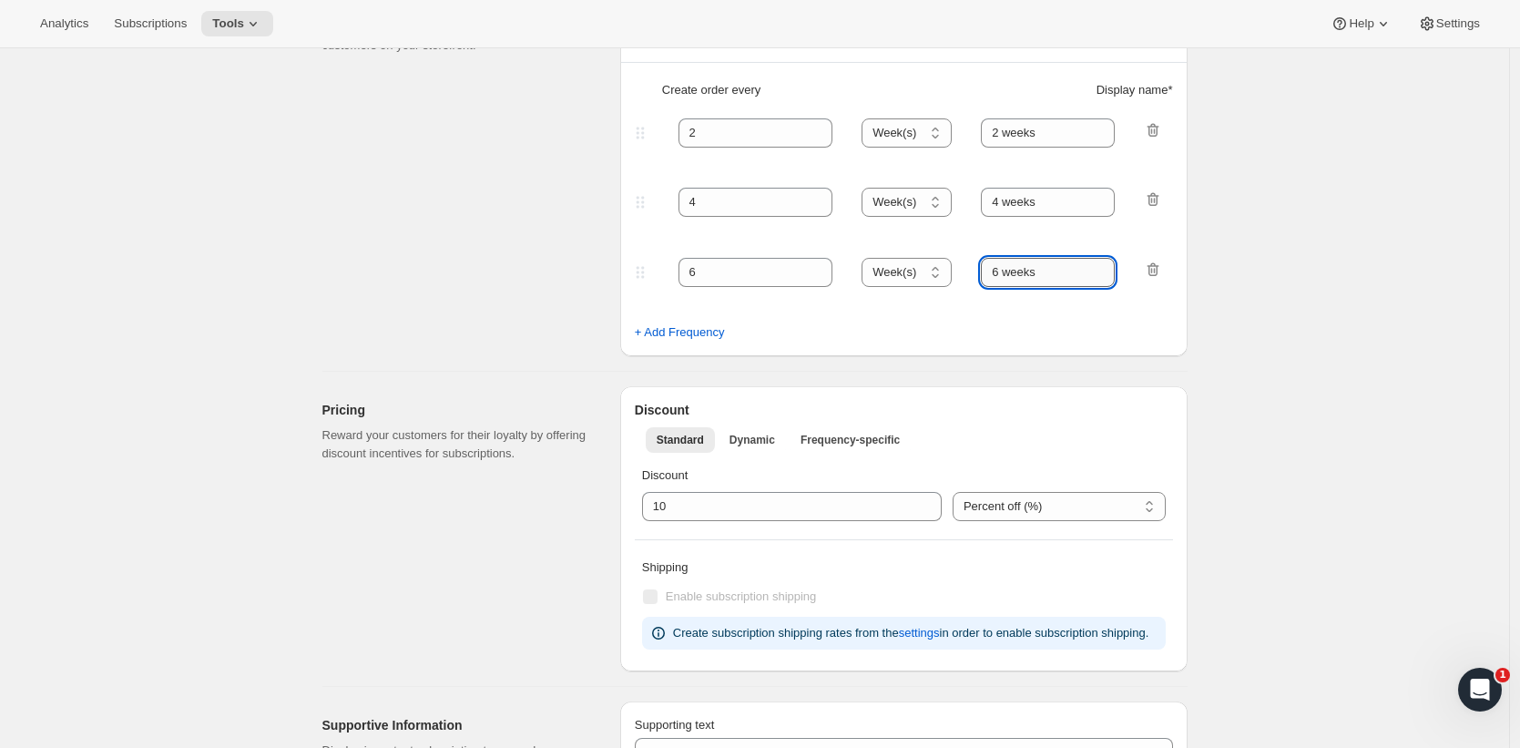
click at [1105, 278] on input "6 weeks" at bounding box center [1048, 272] width 134 height 29
click at [688, 333] on span "+ Add Frequency" at bounding box center [680, 332] width 90 height 18
select select "WEEK"
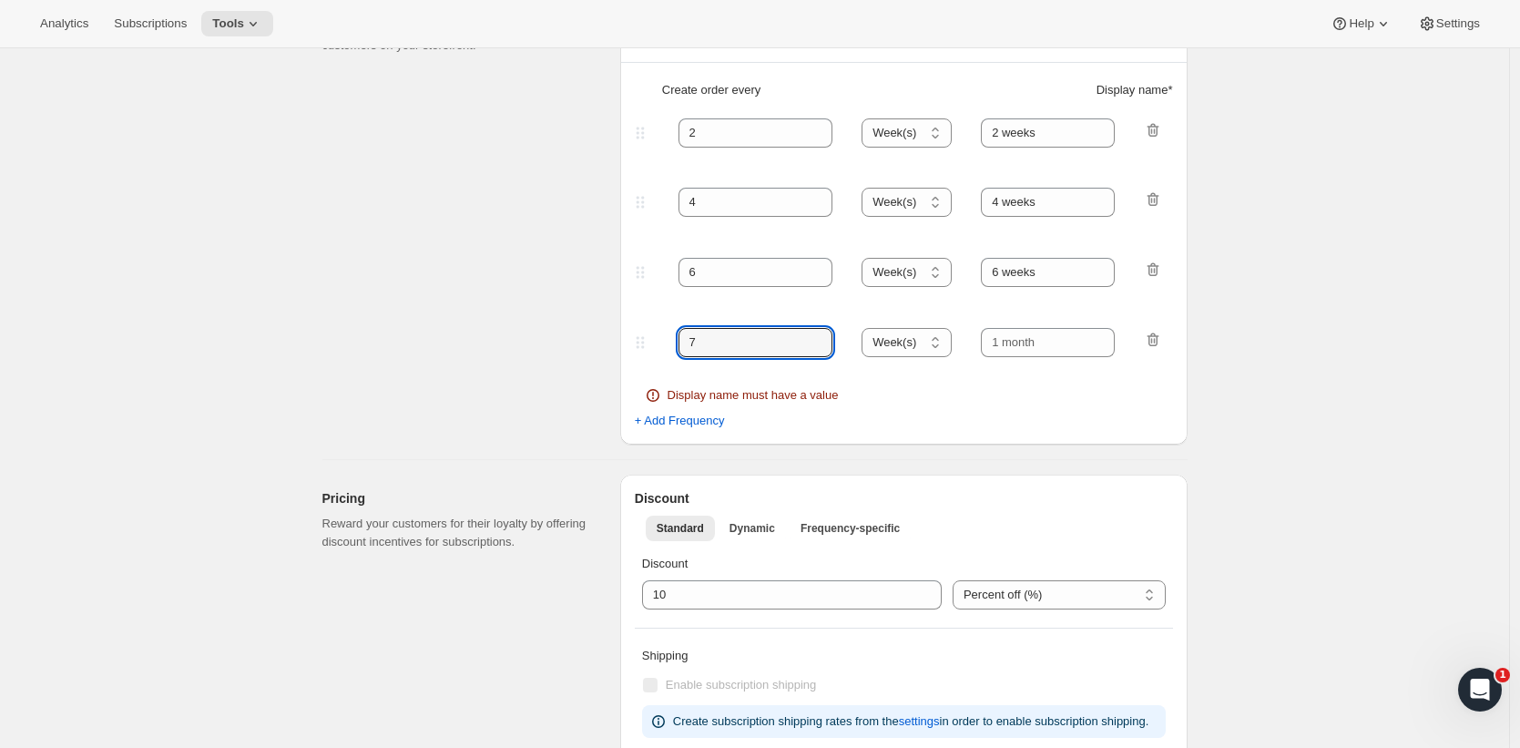
drag, startPoint x: 744, startPoint y: 346, endPoint x: 571, endPoint y: 331, distance: 173.6
click at [571, 331] on div "Subscription Frequency Specify the frequency options you would like to offer yo…" at bounding box center [748, 194] width 880 height 499
type input "8"
click at [1017, 269] on input "6 weeks" at bounding box center [1048, 272] width 134 height 29
click at [1020, 348] on input "text" at bounding box center [1048, 342] width 134 height 29
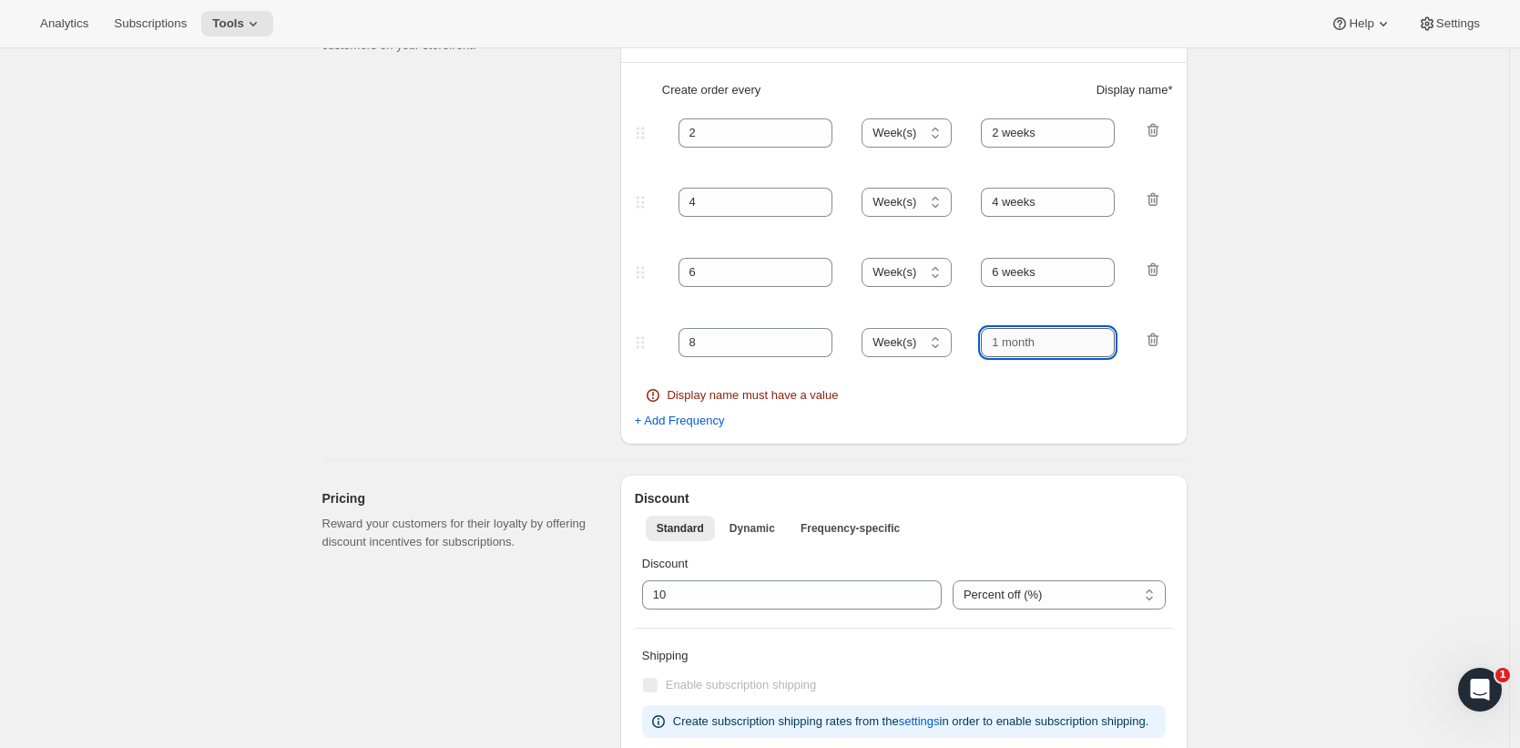
paste input "6 weeks"
drag, startPoint x: 1010, startPoint y: 337, endPoint x: 989, endPoint y: 336, distance: 21.0
click at [990, 336] on input "6 weeks" at bounding box center [1048, 342] width 134 height 29
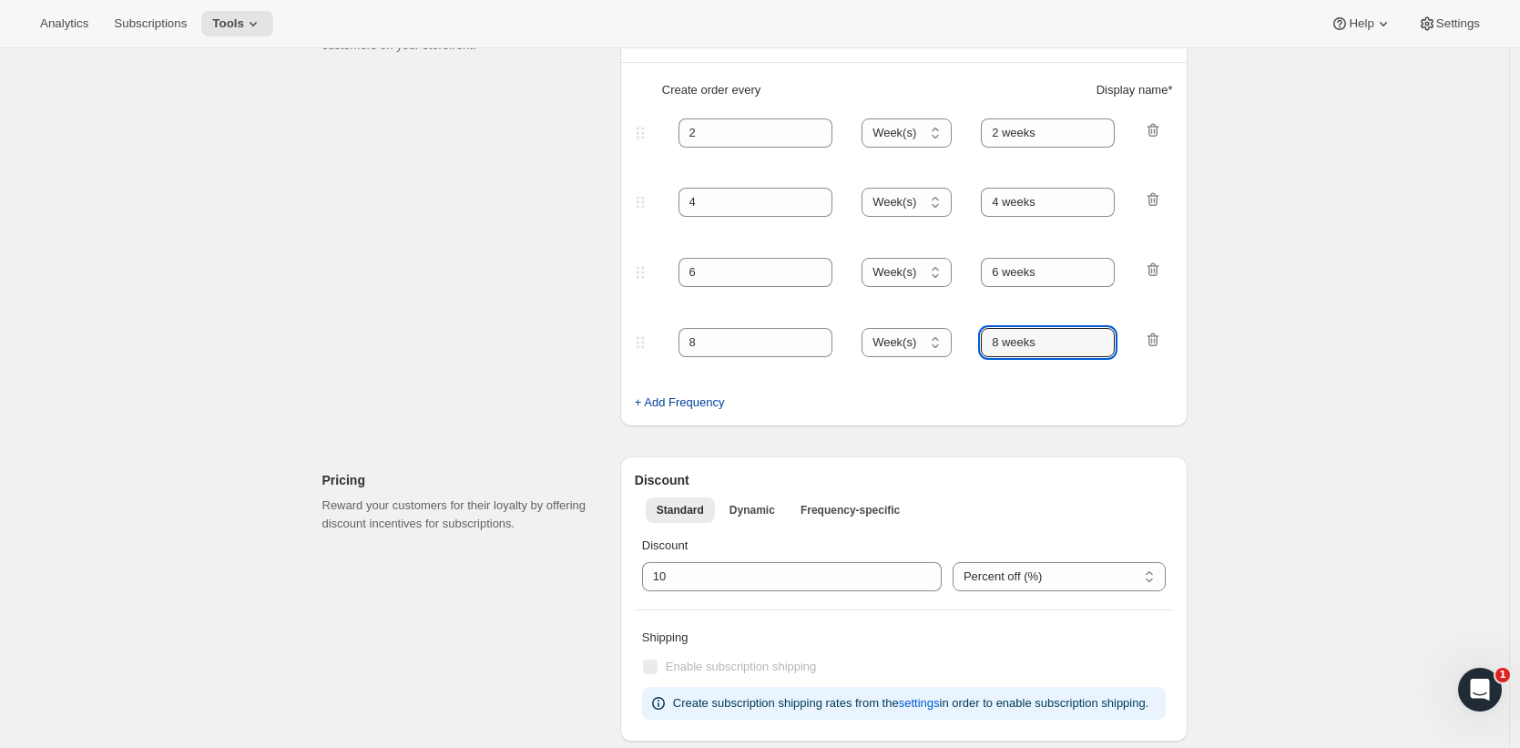
type input "8 weeks"
click at [719, 402] on span "+ Add Frequency" at bounding box center [680, 402] width 90 height 18
select select "WEEK"
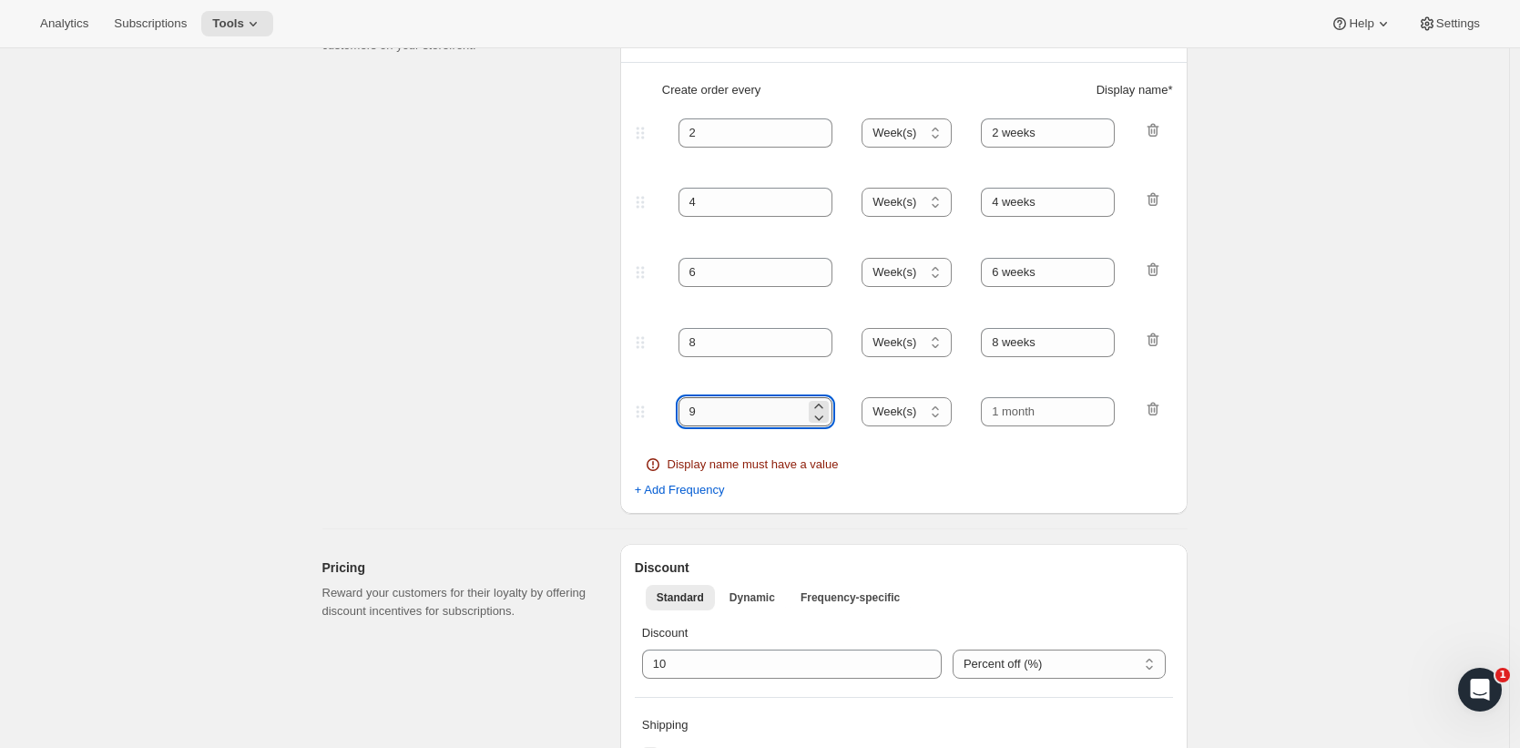
click at [749, 414] on input "9" at bounding box center [741, 411] width 127 height 29
type input "10"
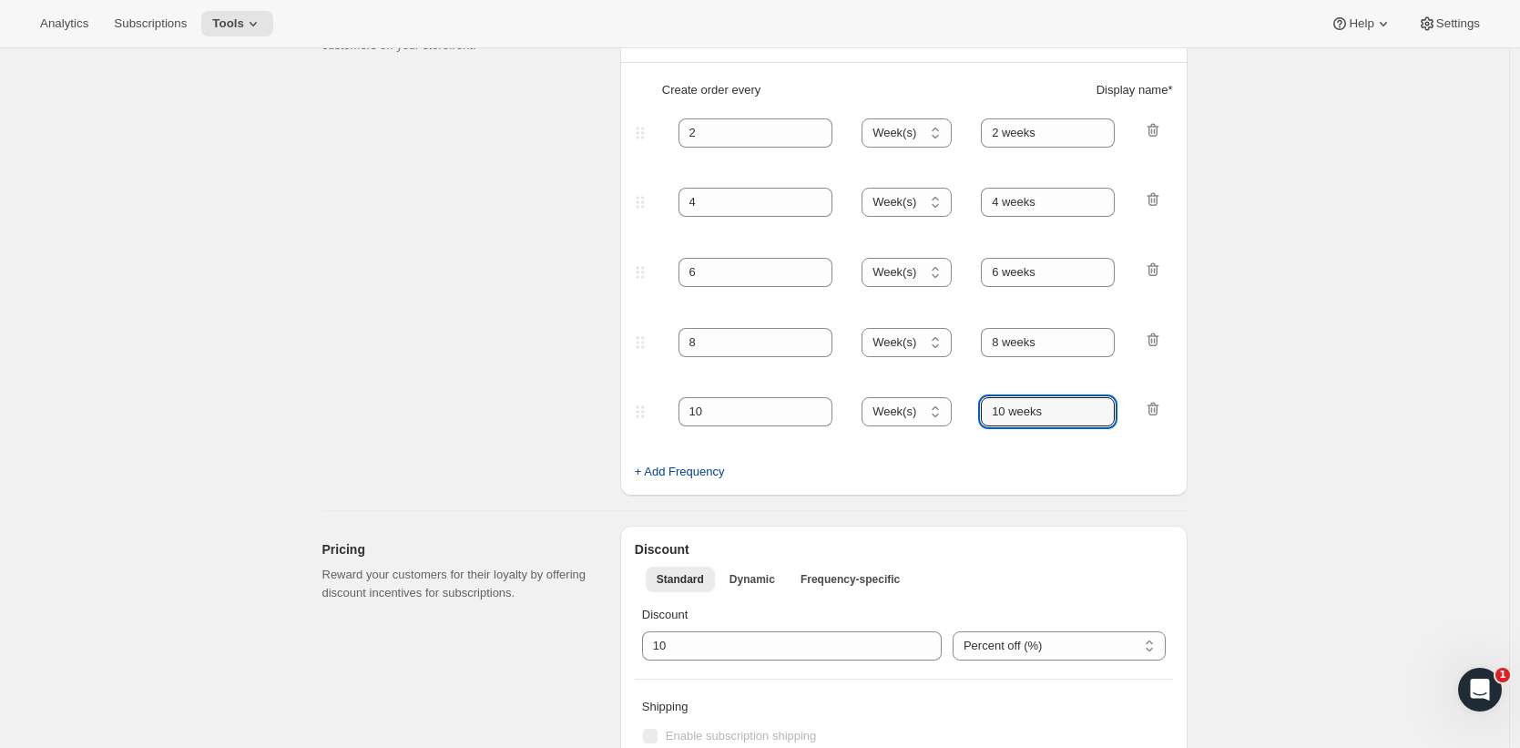
type input "10 weeks"
click at [714, 478] on span "+ Add Frequency" at bounding box center [680, 472] width 90 height 18
select select "WEEK"
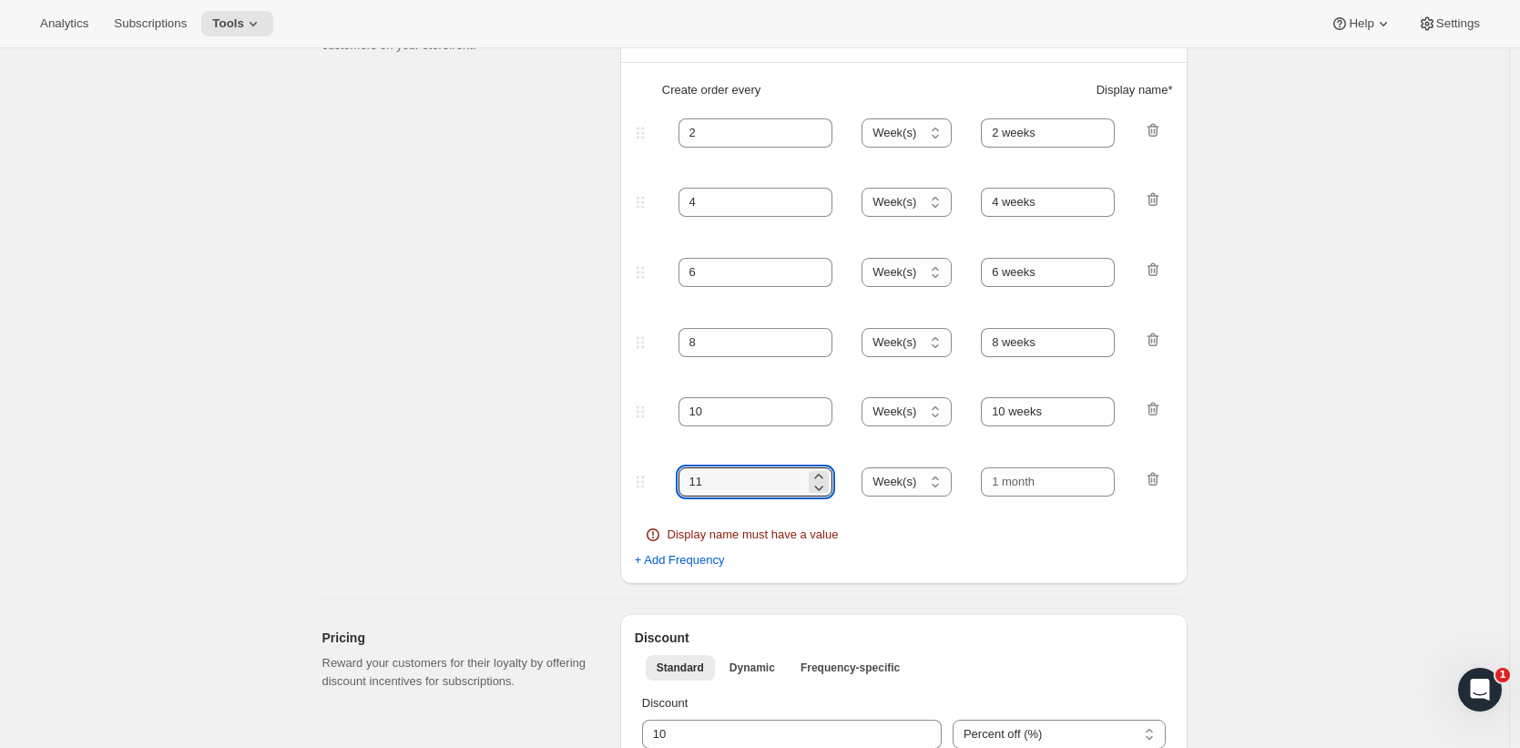
drag, startPoint x: 747, startPoint y: 491, endPoint x: 678, endPoint y: 457, distance: 76.2
click at [668, 473] on div "11 Day(s) Week(s) Month(s) Year(s) Week(s)" at bounding box center [896, 481] width 531 height 29
type input "12"
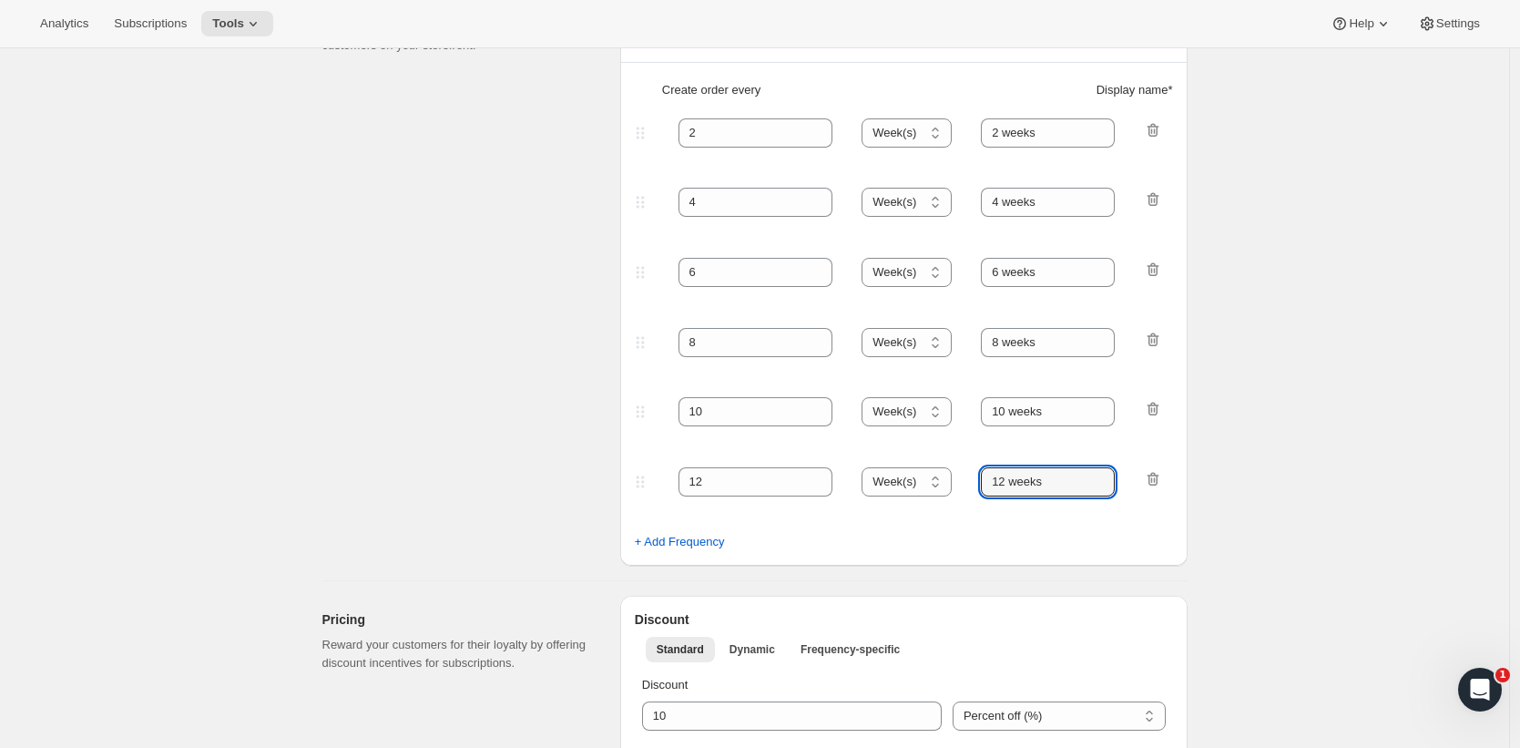
type input "12 weeks"
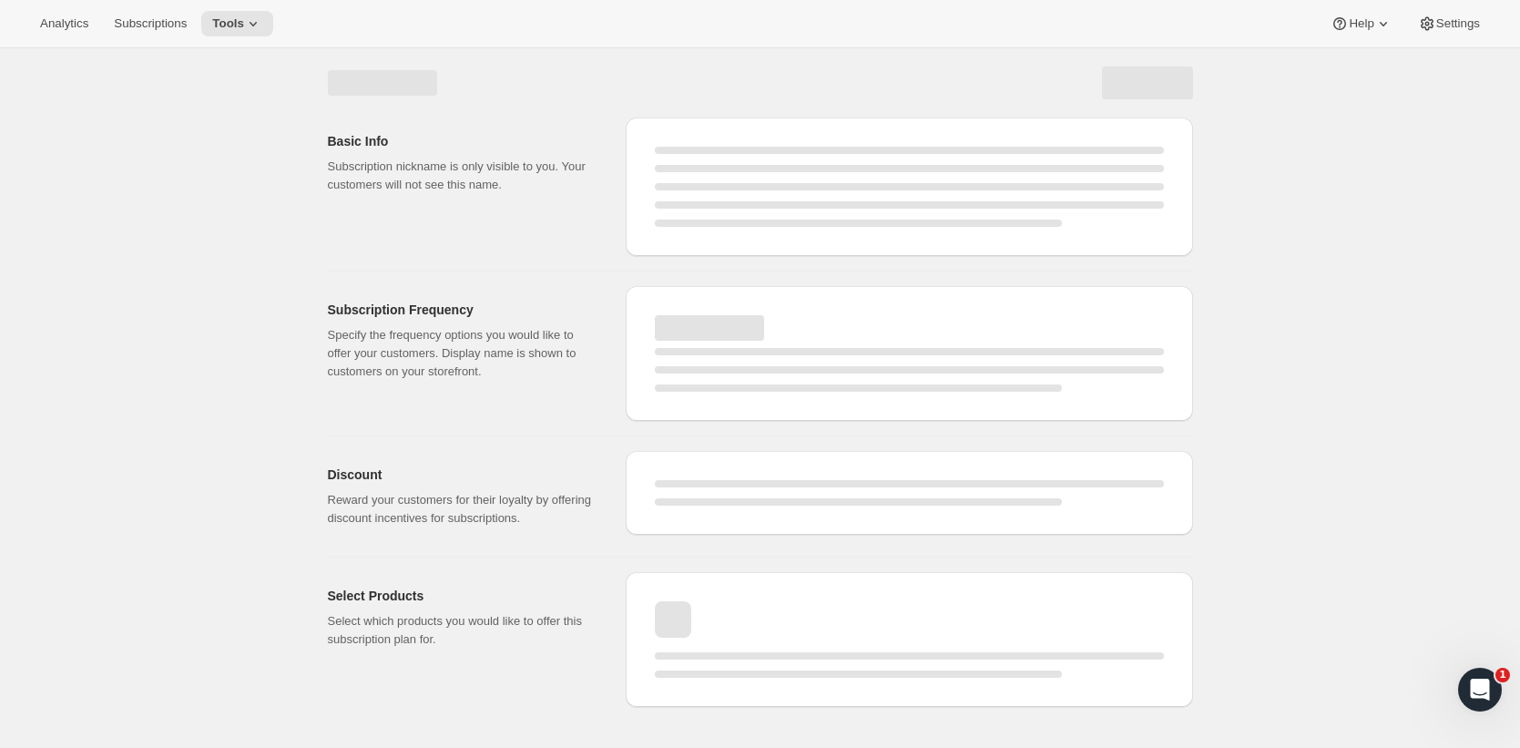
scroll to position [0, 0]
select select "WEEK"
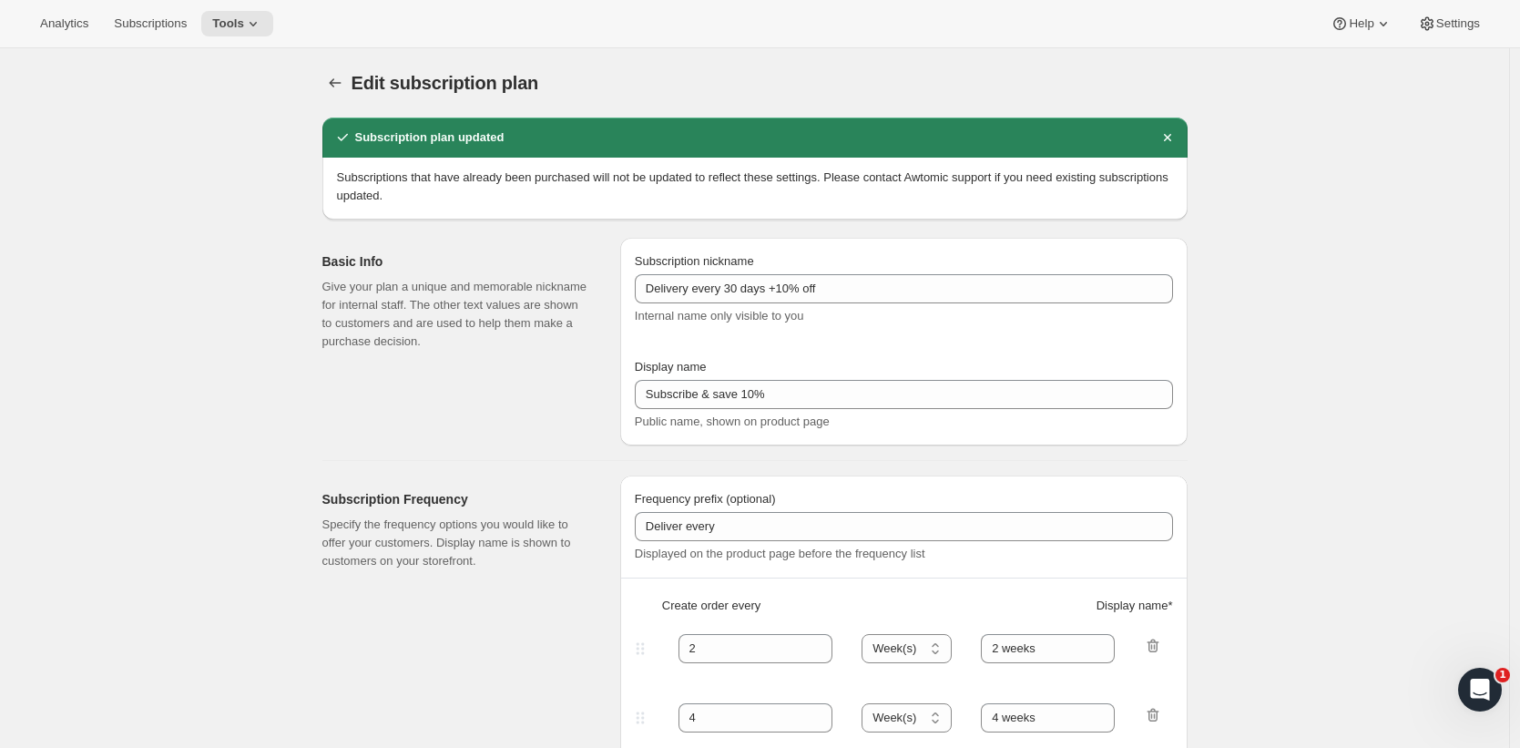
select select "WEEK"
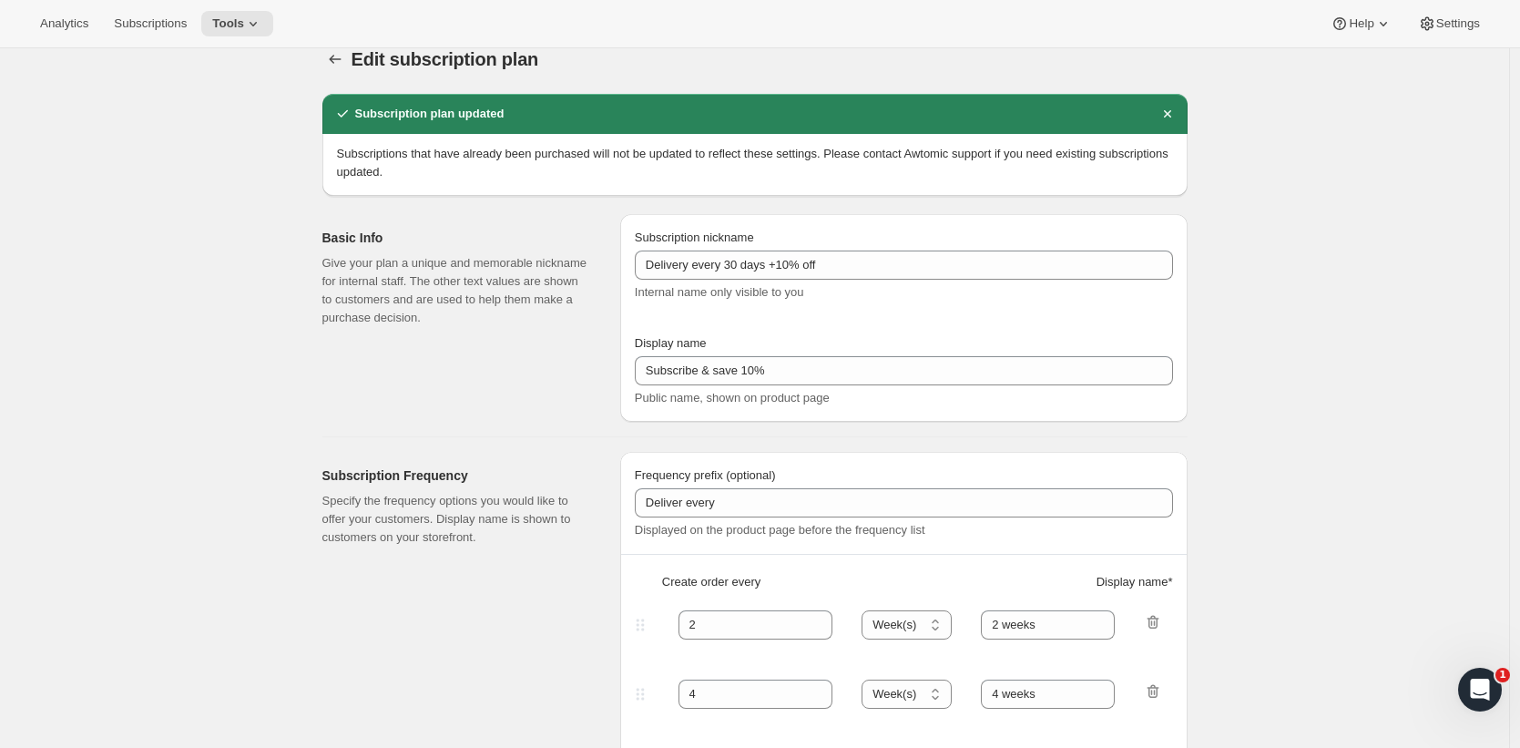
scroll to position [36, 0]
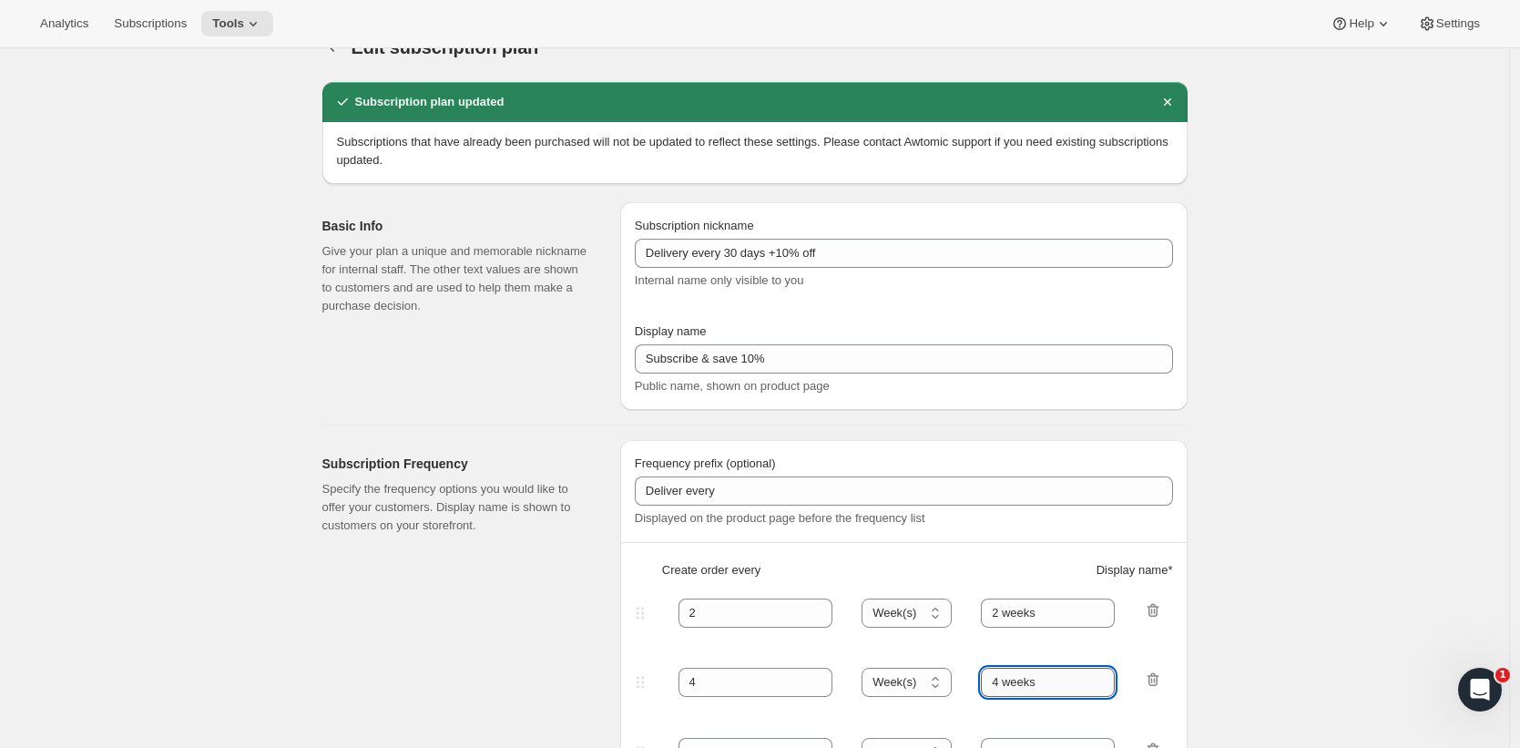
click at [1047, 676] on input "4 weeks" at bounding box center [1048, 682] width 134 height 29
type input "4 weeks Most popular"
select select "WEEK"
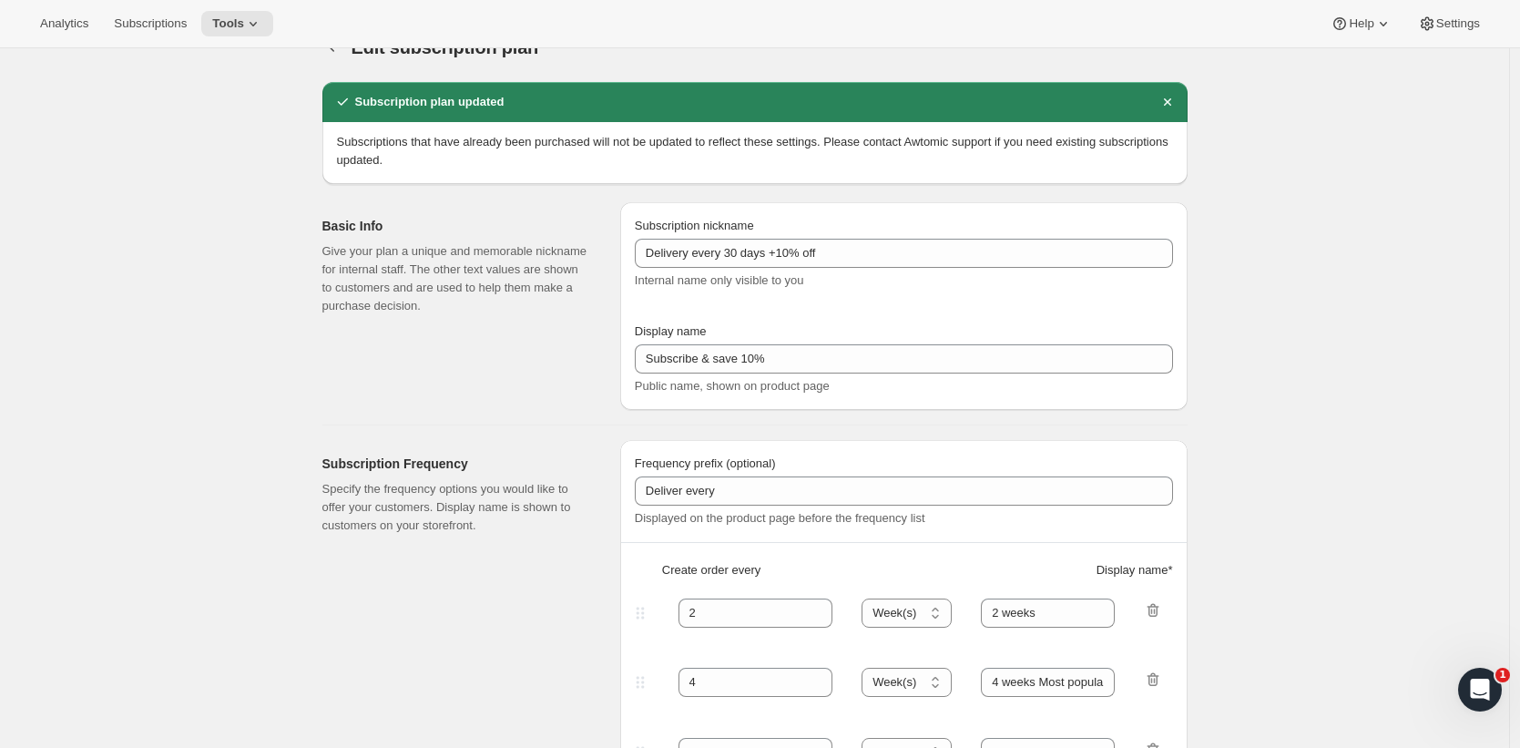
select select "WEEK"
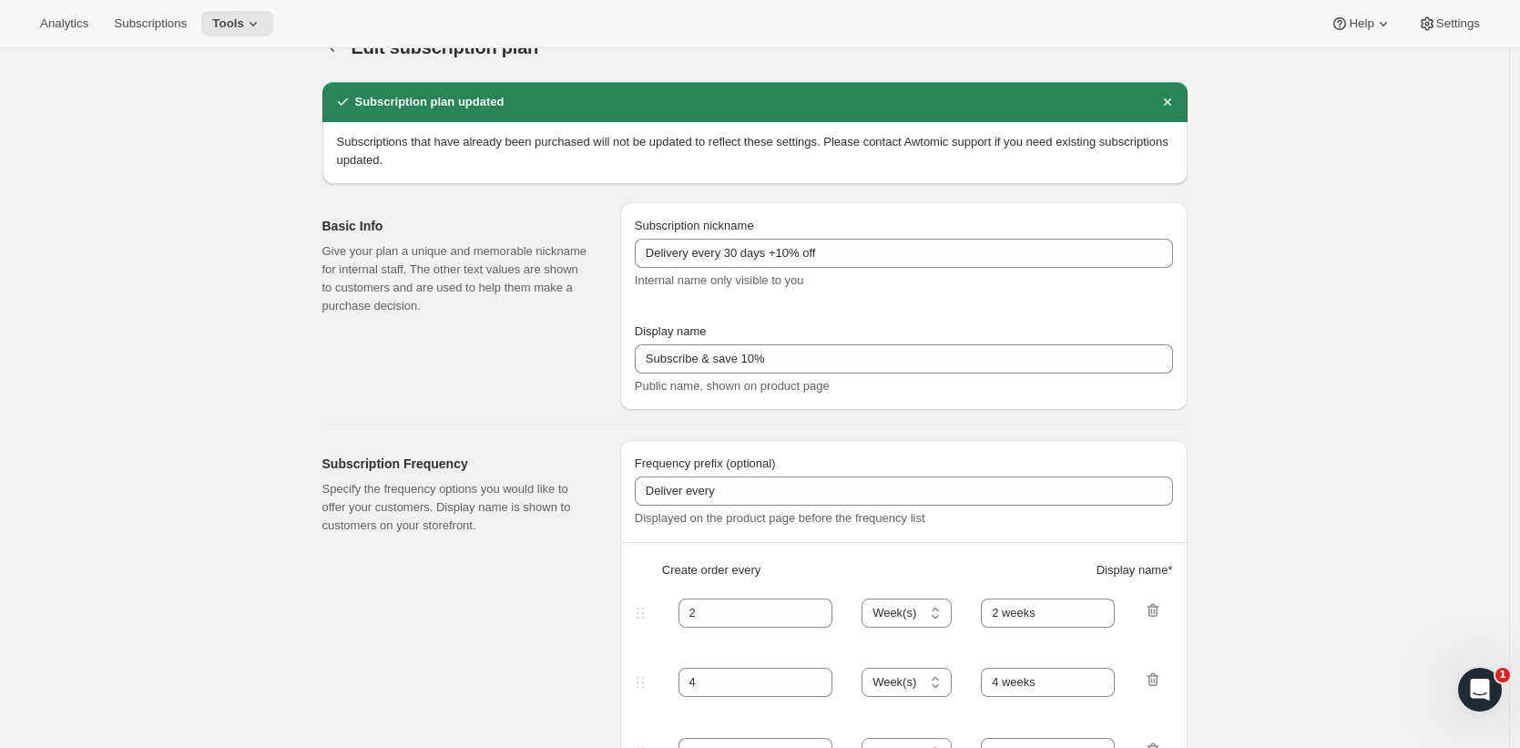
type input "4 weeks Most popular"
